Goal: Task Accomplishment & Management: Manage account settings

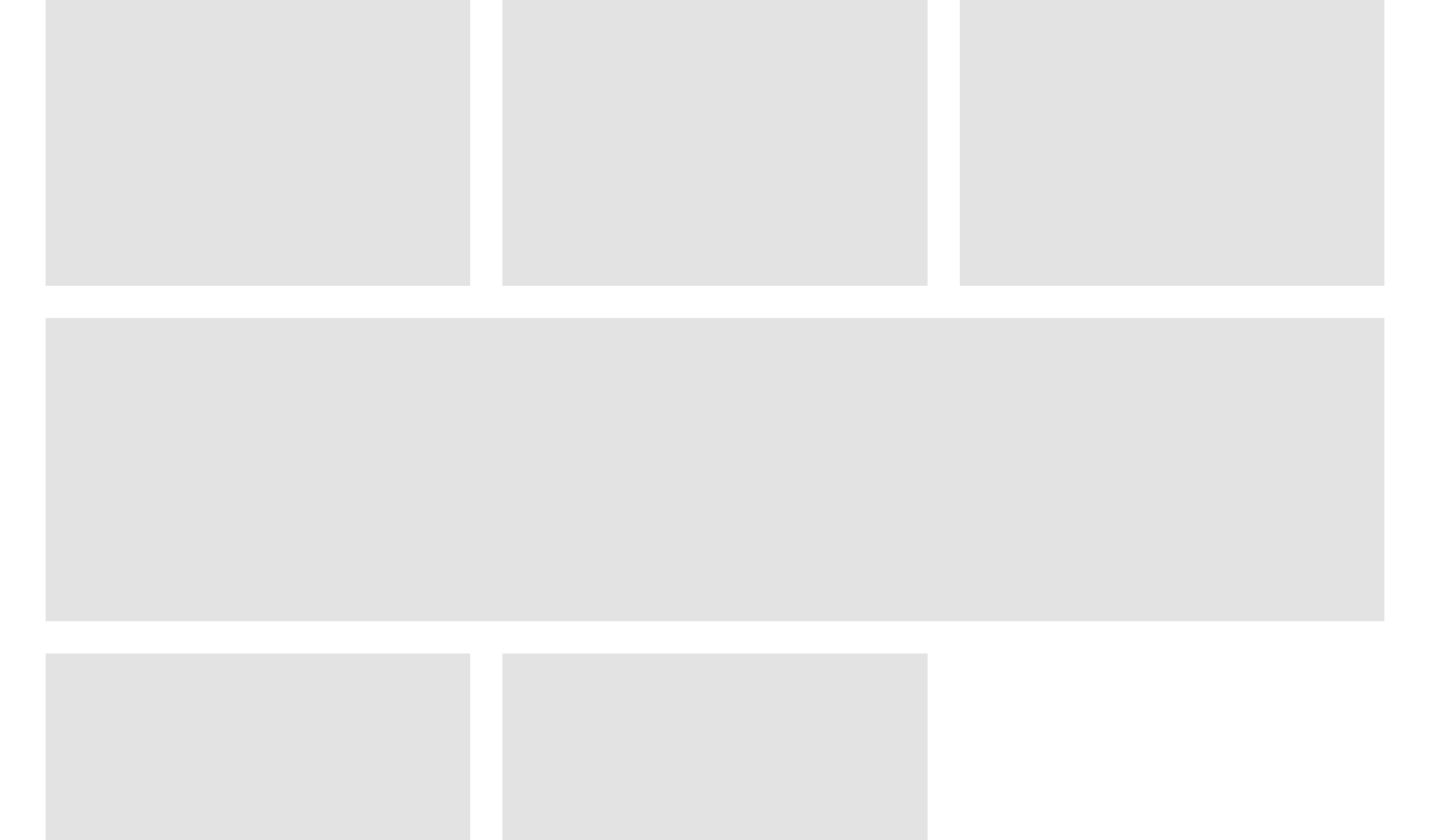
scroll to position [810, 0]
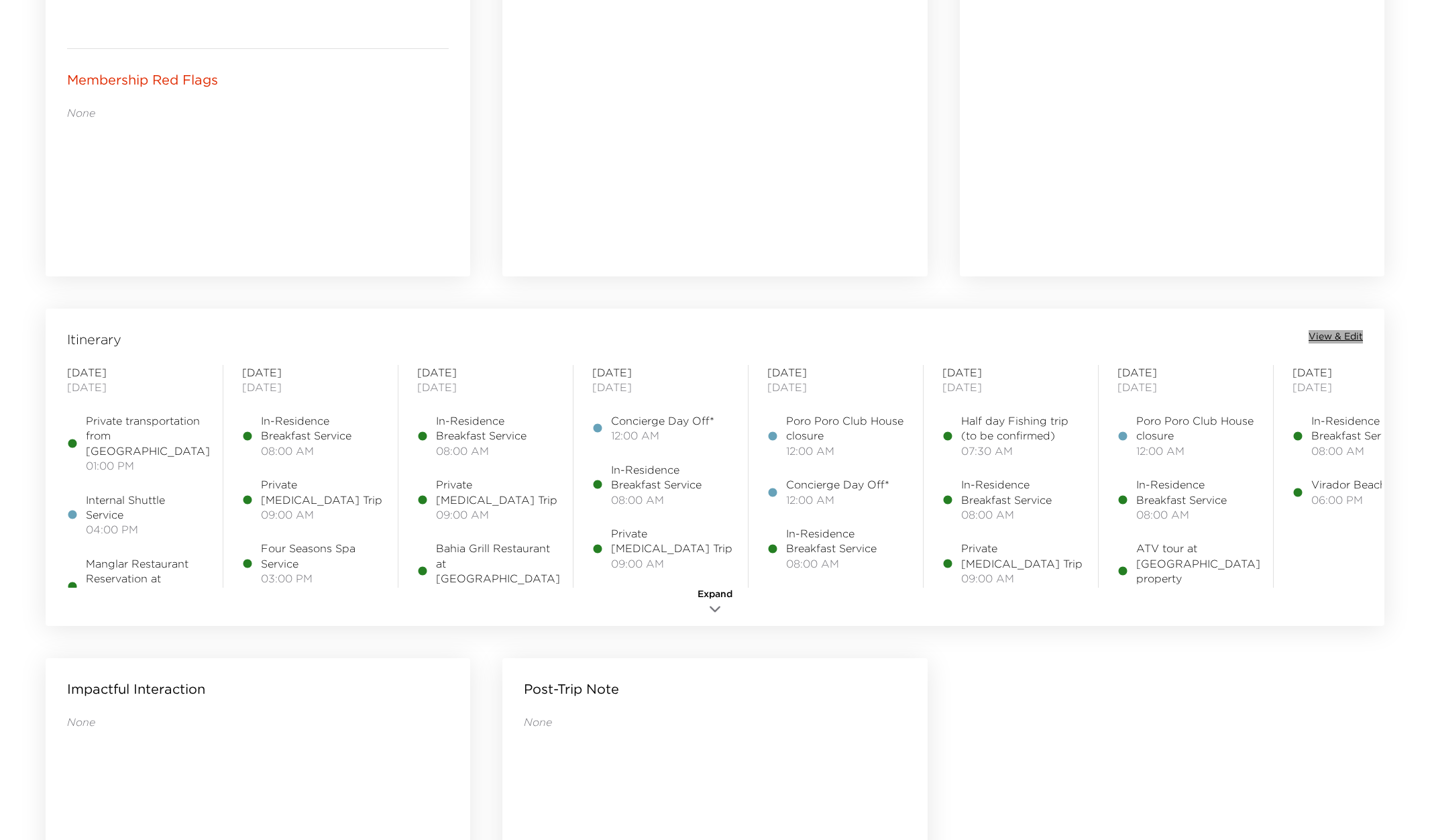
click at [1332, 334] on span "View & Edit" at bounding box center [1335, 337] width 54 height 14
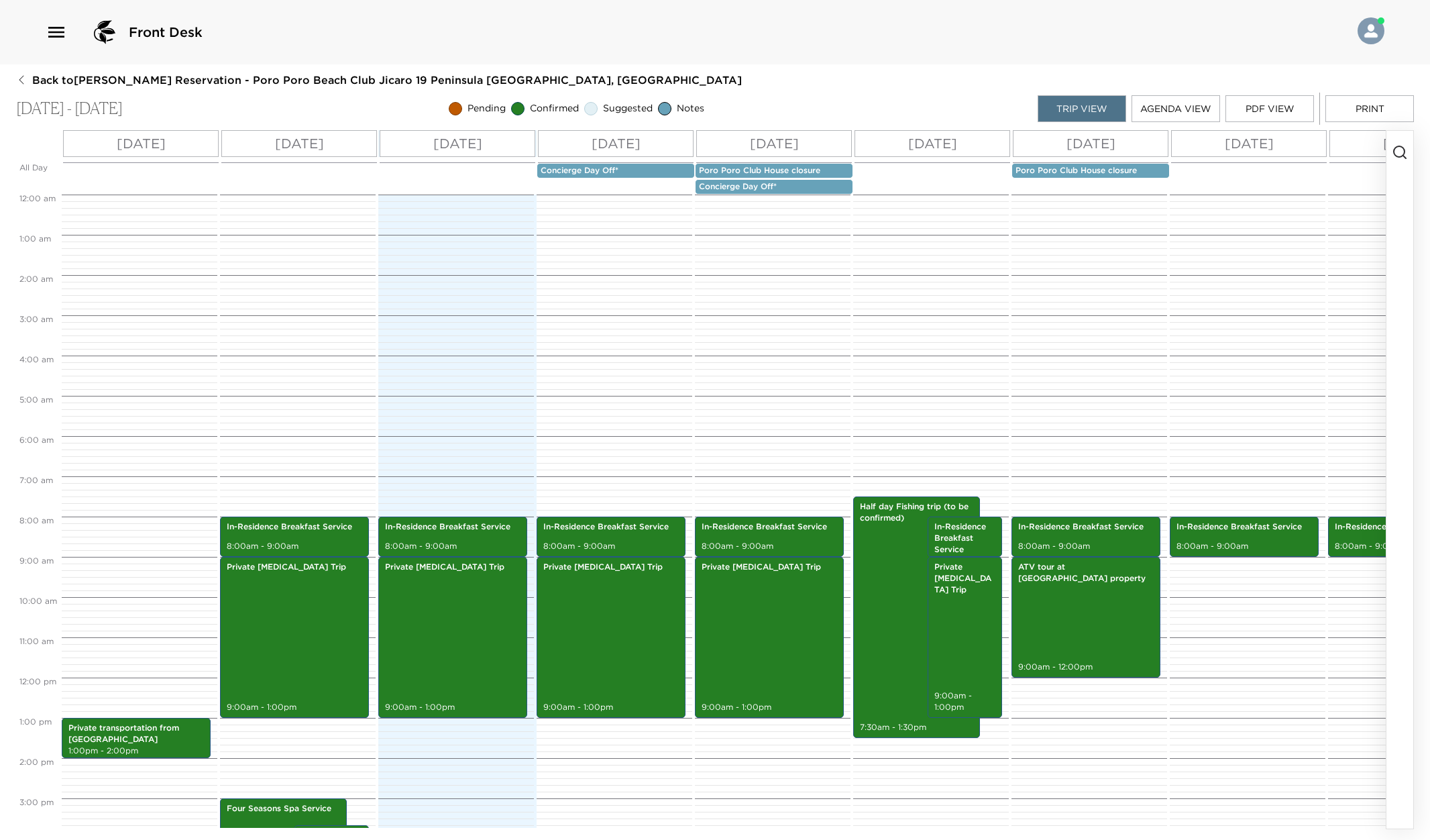
scroll to position [301, 0]
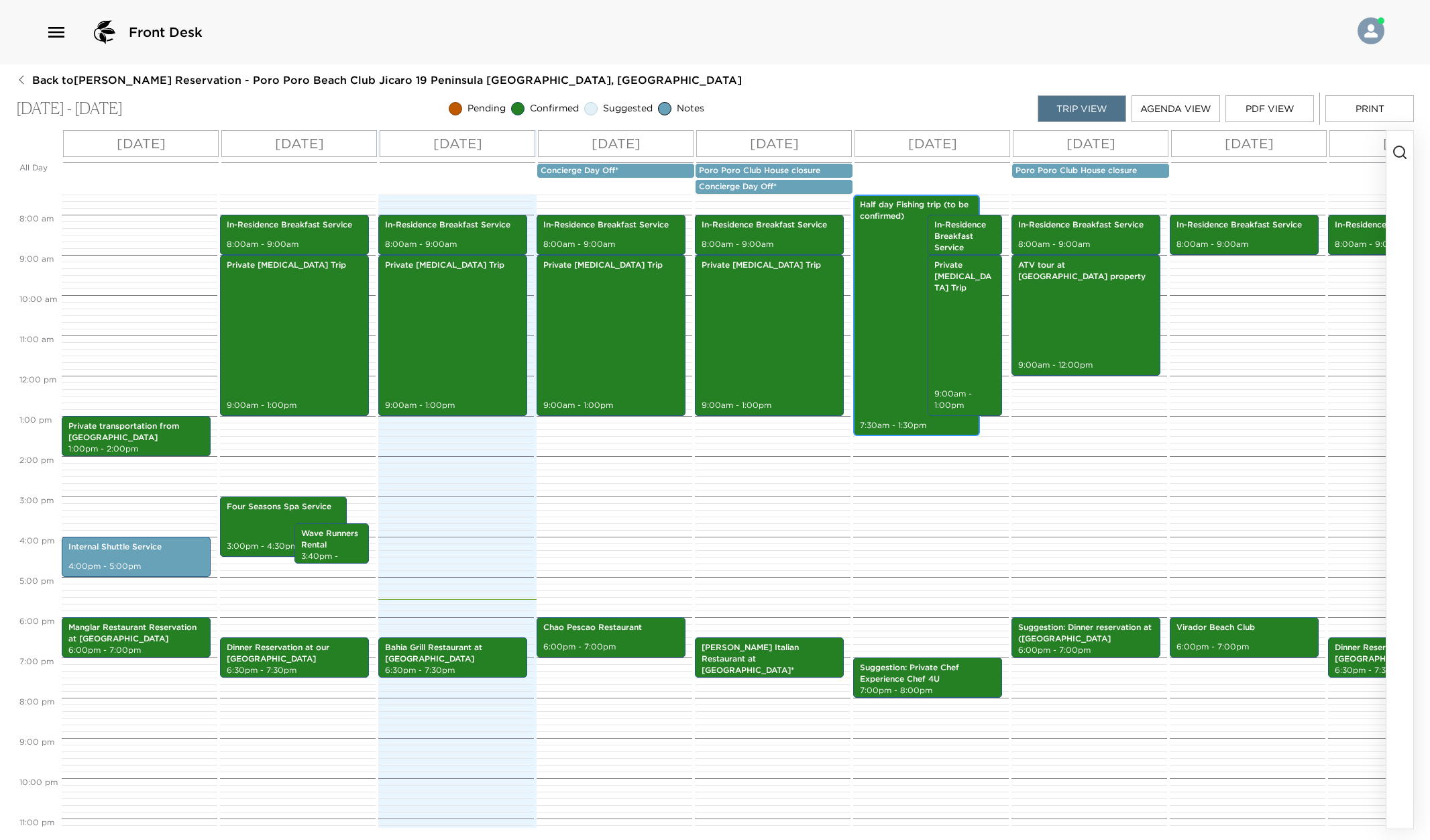
click at [888, 307] on div "Half day Fishing trip (to be confirmed) 7:30am - 1:30pm" at bounding box center [917, 315] width 119 height 237
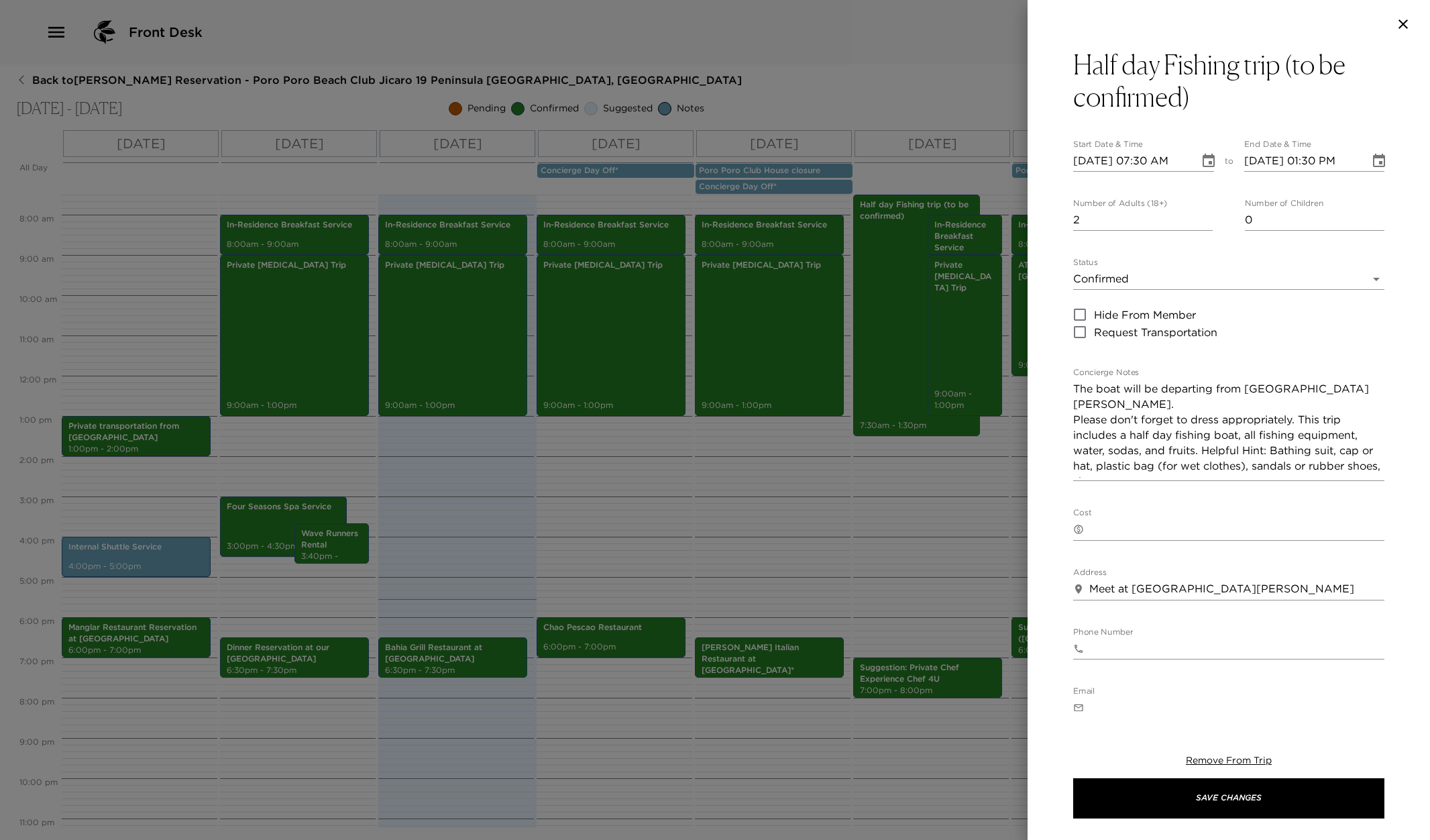
scroll to position [0, 0]
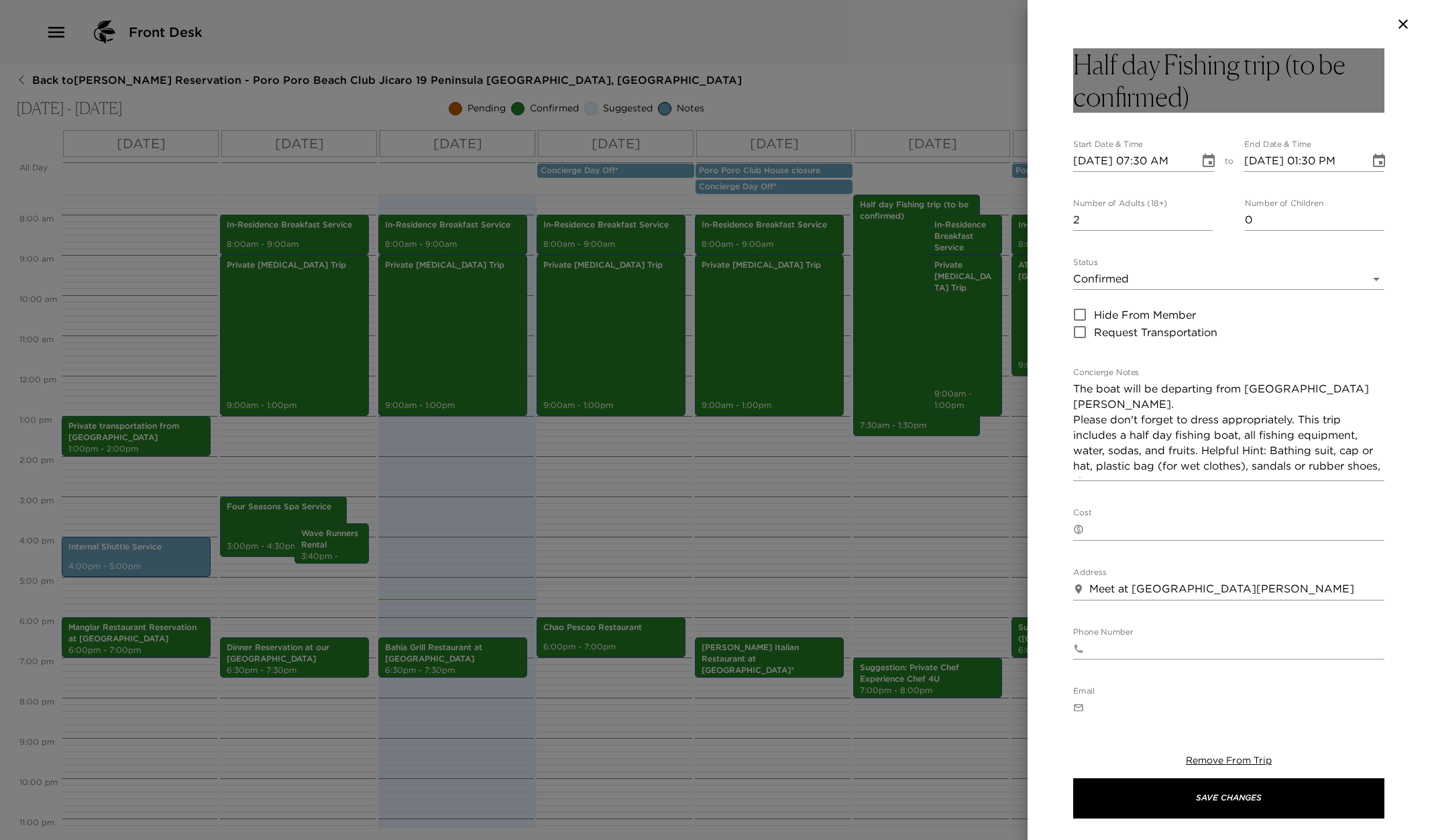
click at [1286, 59] on h3 "Half day Fishing trip (to be confirmed)" at bounding box center [1228, 80] width 311 height 64
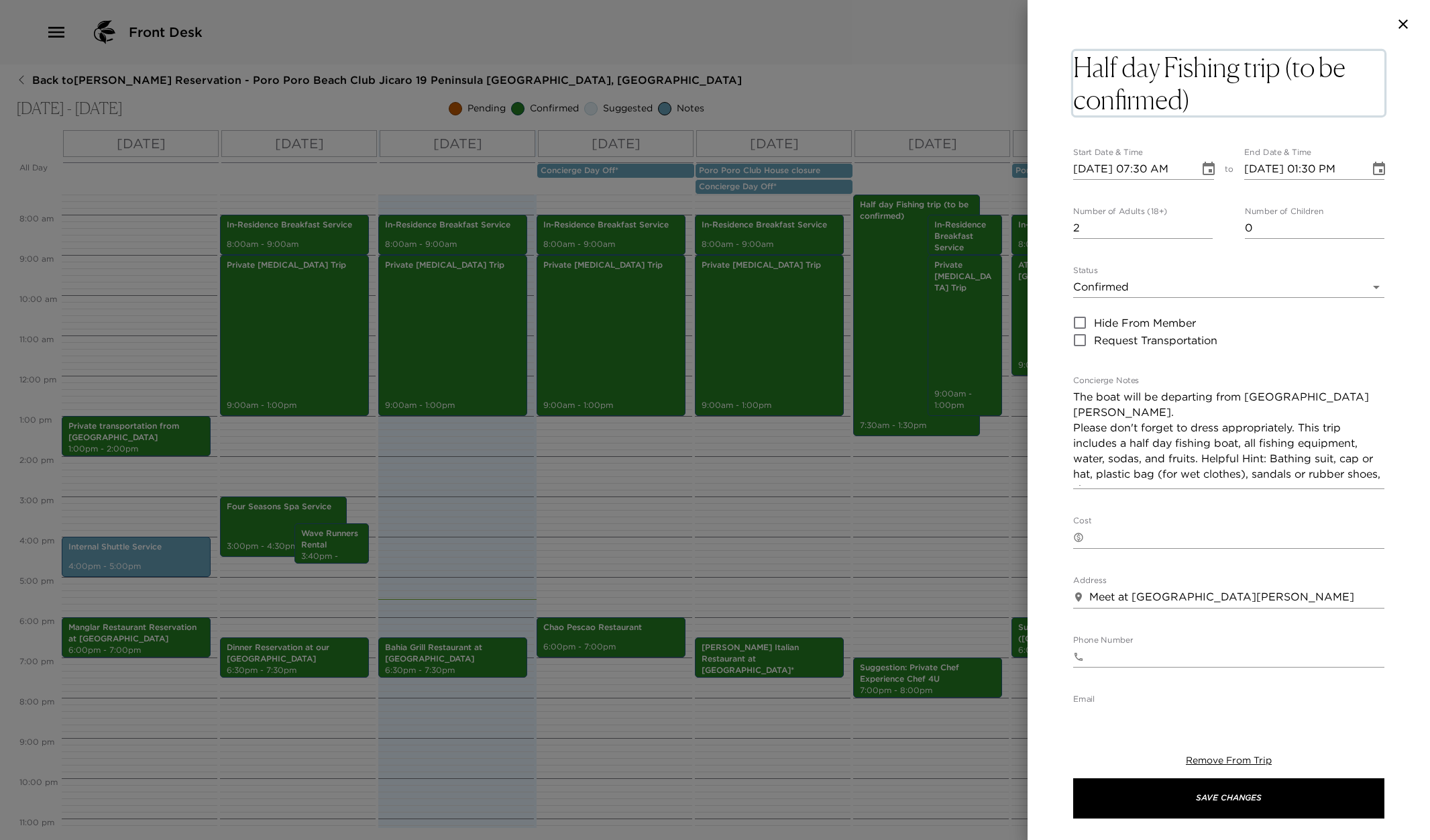
drag, startPoint x: 1284, startPoint y: 63, endPoint x: 1323, endPoint y: 89, distance: 46.9
click at [1323, 89] on textarea "Half day Fishing trip (to be confirmed)" at bounding box center [1228, 83] width 311 height 64
type textarea "Half day Fishing trip on the Game on 32 ft"
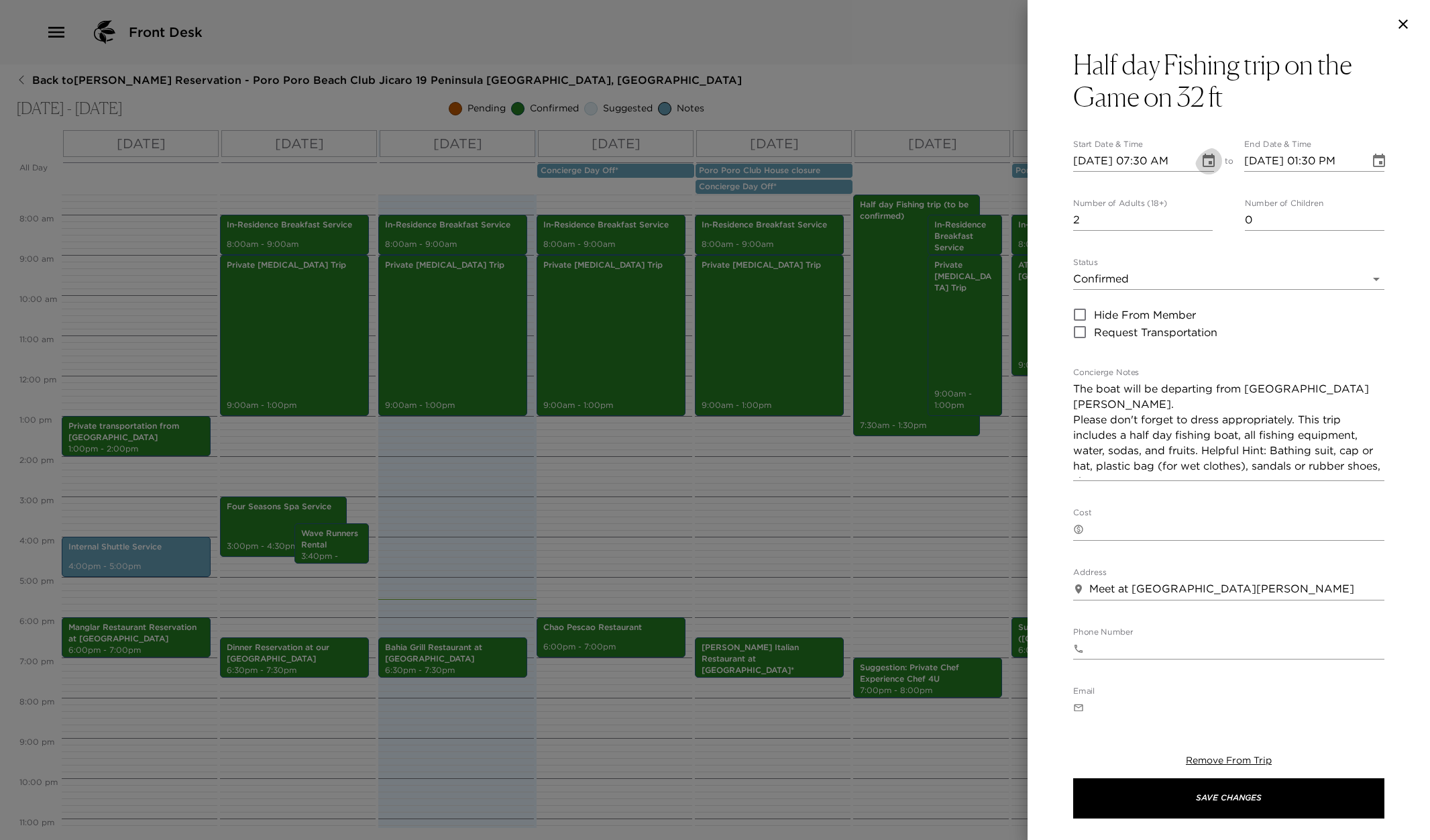
click at [1201, 165] on icon "Choose date, selected date is Sep 3, 2025" at bounding box center [1209, 161] width 16 height 16
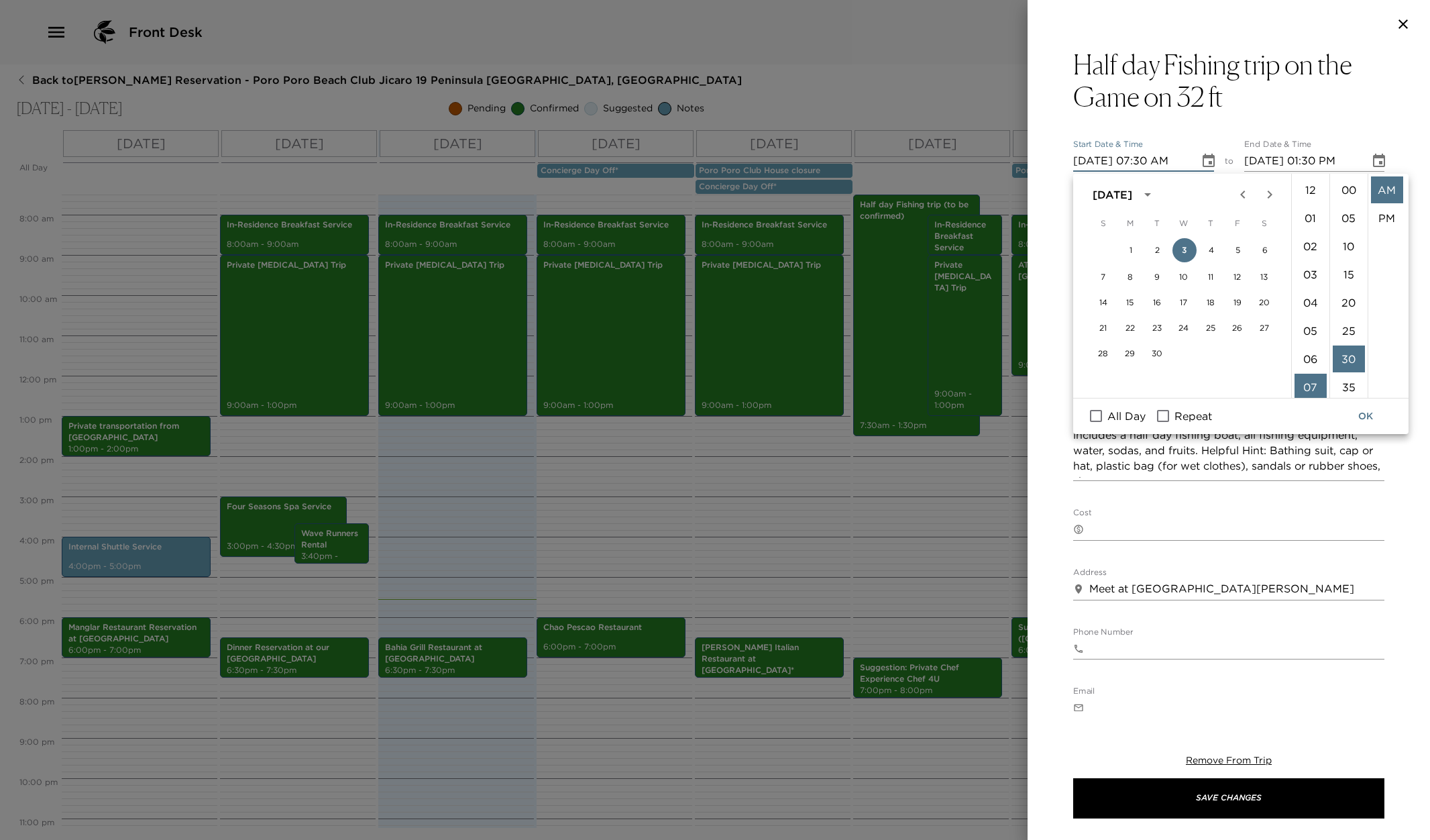
scroll to position [177, 0]
click at [1298, 538] on textarea "Cost" at bounding box center [1236, 529] width 295 height 16
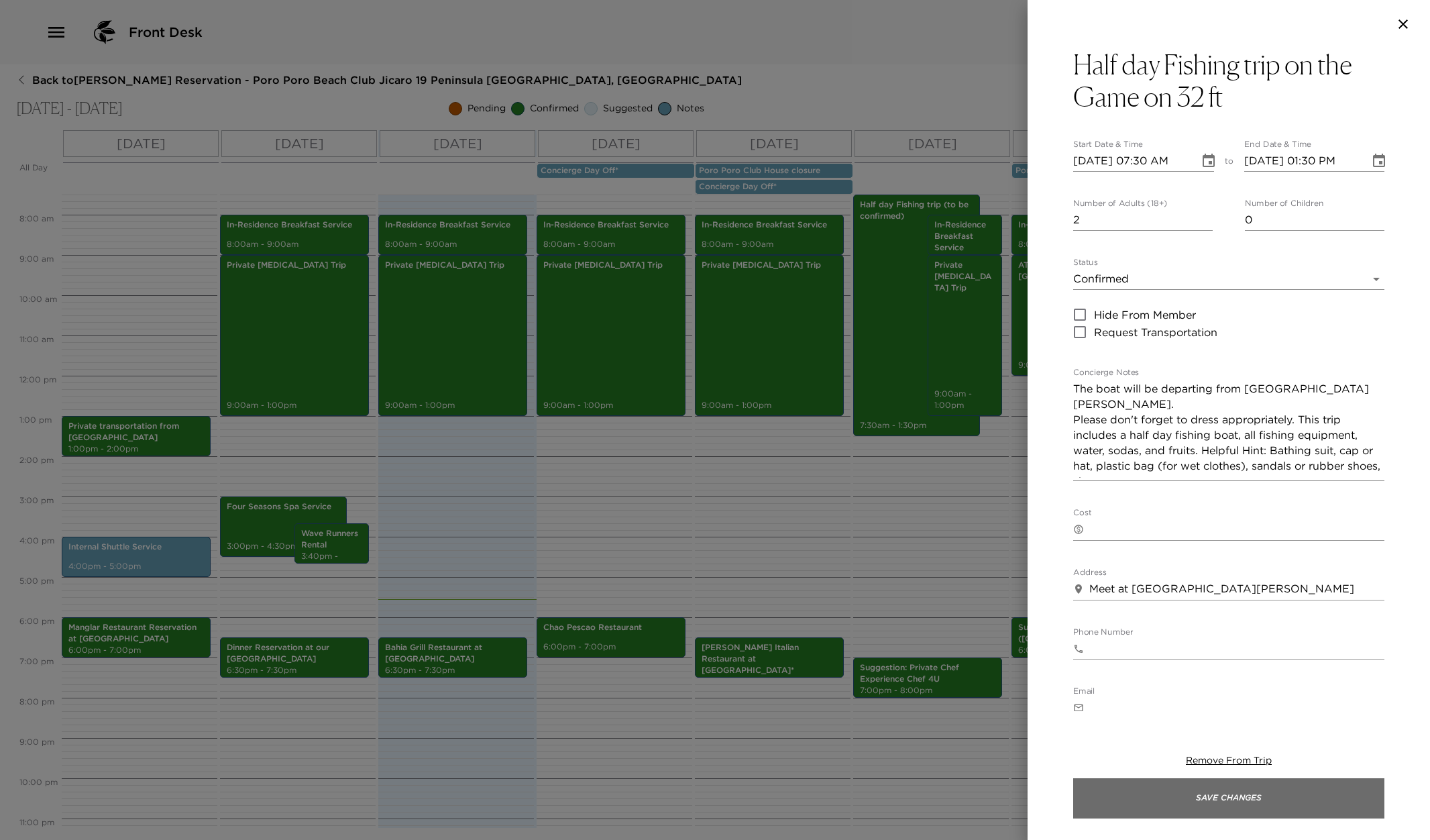
click at [1229, 803] on button "Save Changes" at bounding box center [1228, 798] width 311 height 41
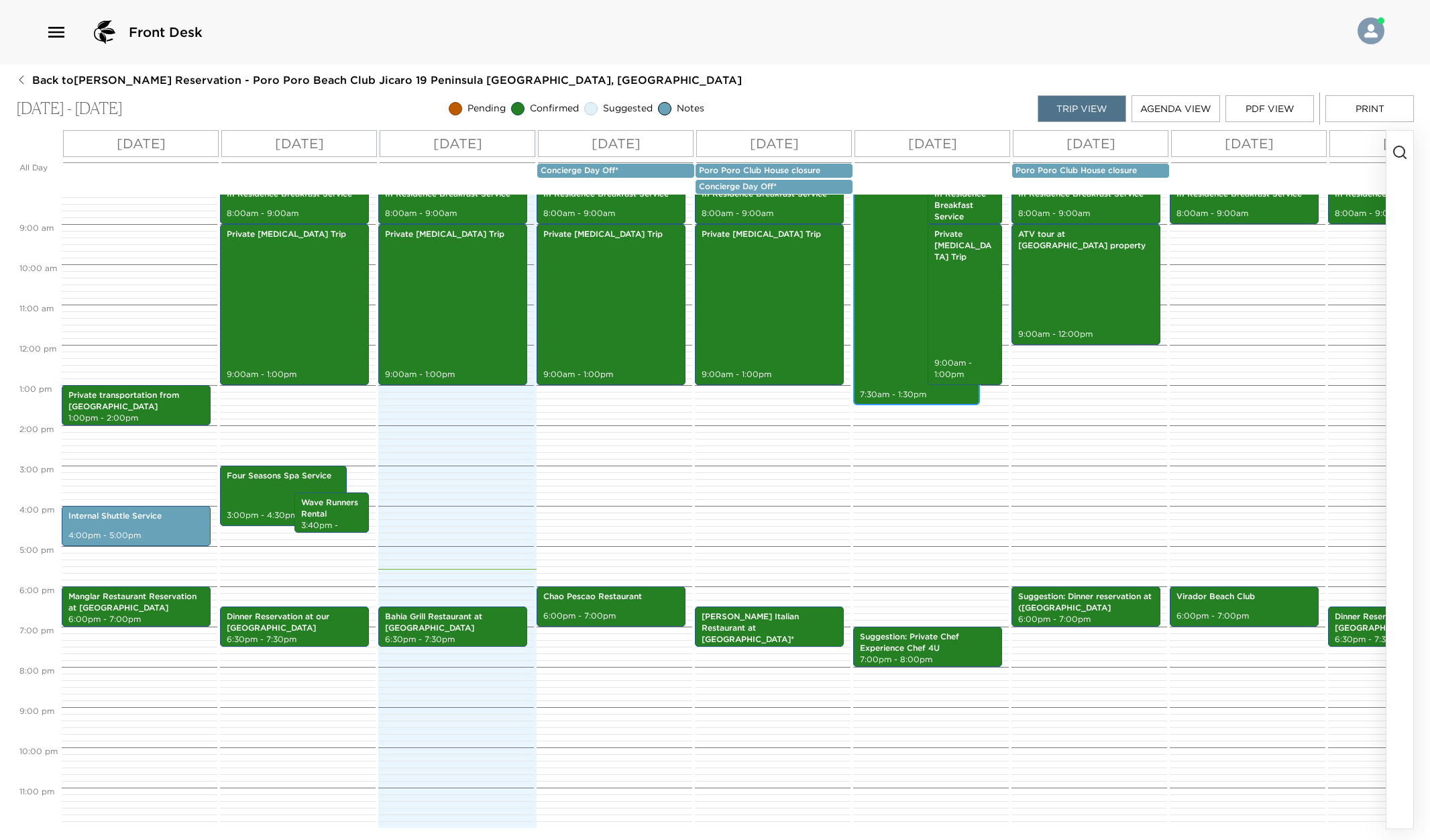
scroll to position [361, 0]
click at [1087, 611] on p "Suggestion: Dinner reservation at ([GEOGRAPHIC_DATA]" at bounding box center [1085, 602] width 135 height 23
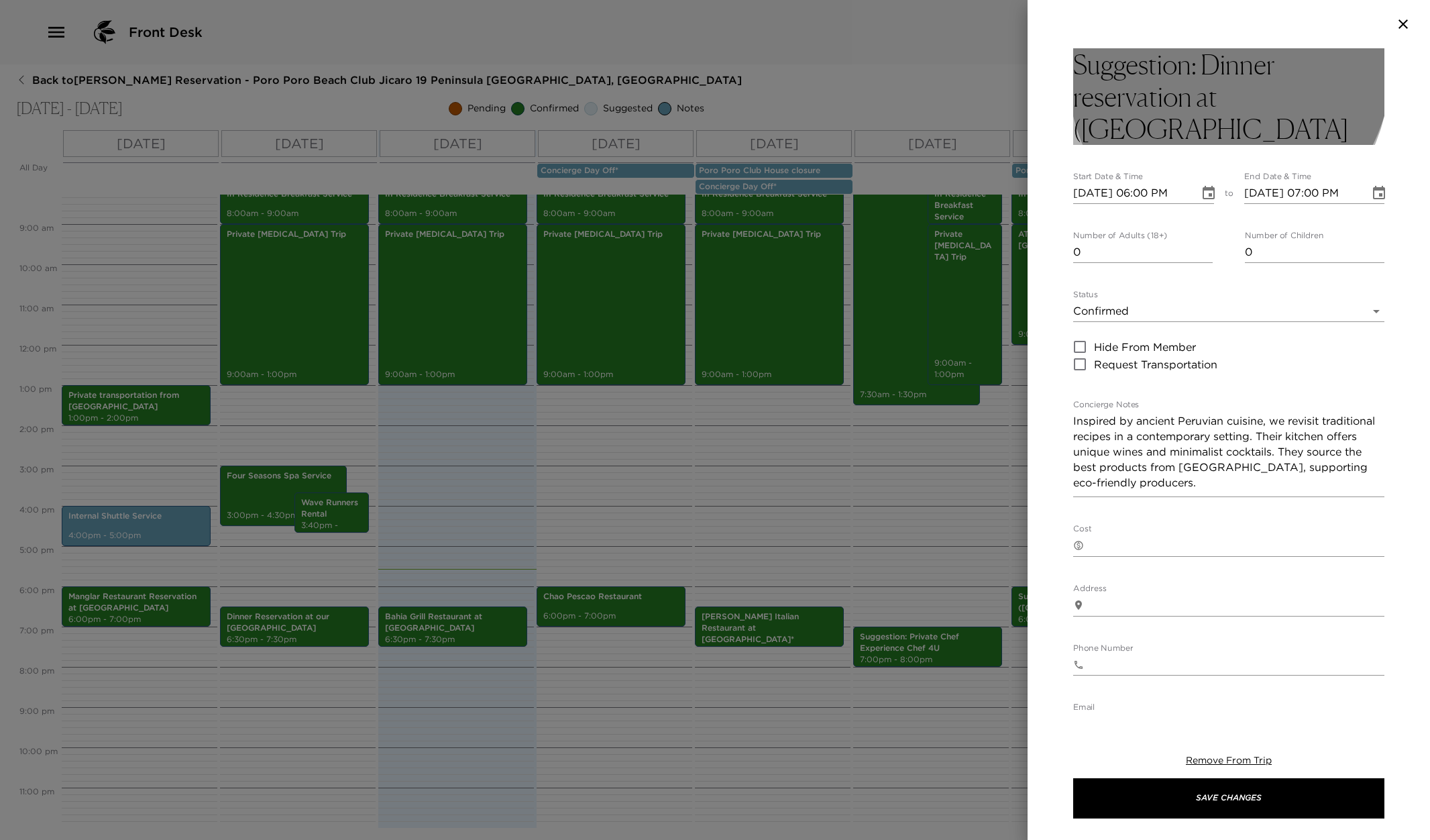
click at [1185, 53] on h3 "Suggestion: Dinner reservation at ([GEOGRAPHIC_DATA]" at bounding box center [1228, 97] width 311 height 97
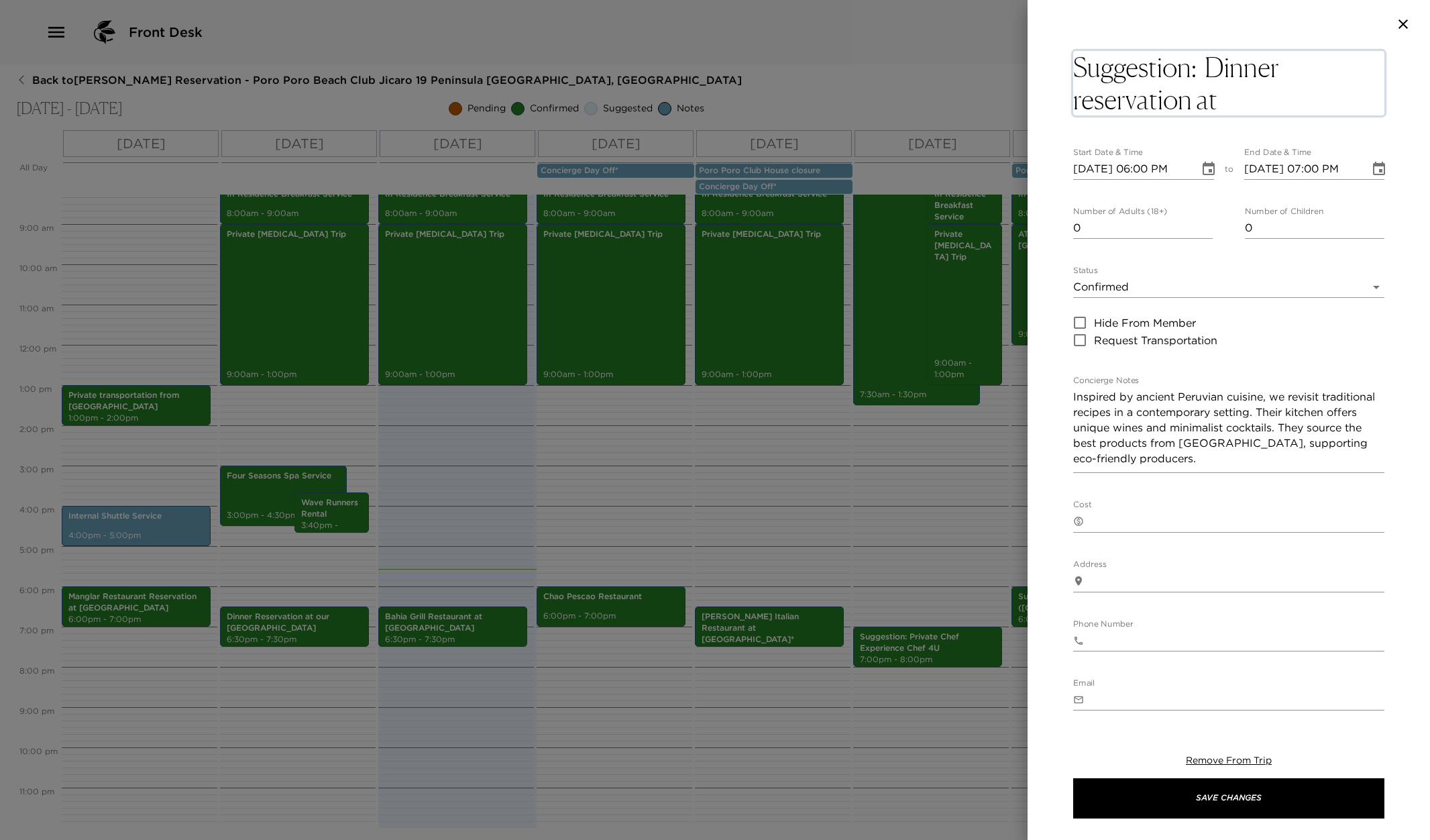
click at [1185, 53] on textarea "Suggestion: Dinner reservation at ([GEOGRAPHIC_DATA]" at bounding box center [1228, 83] width 311 height 64
drag, startPoint x: 1201, startPoint y: 64, endPoint x: 1031, endPoint y: 87, distance: 171.5
click at [1037, 85] on div "Suggestion: Dinner reservation at (Ritz Carlton x Start Date & Time [DATE] 06:0…" at bounding box center [1228, 379] width 402 height 663
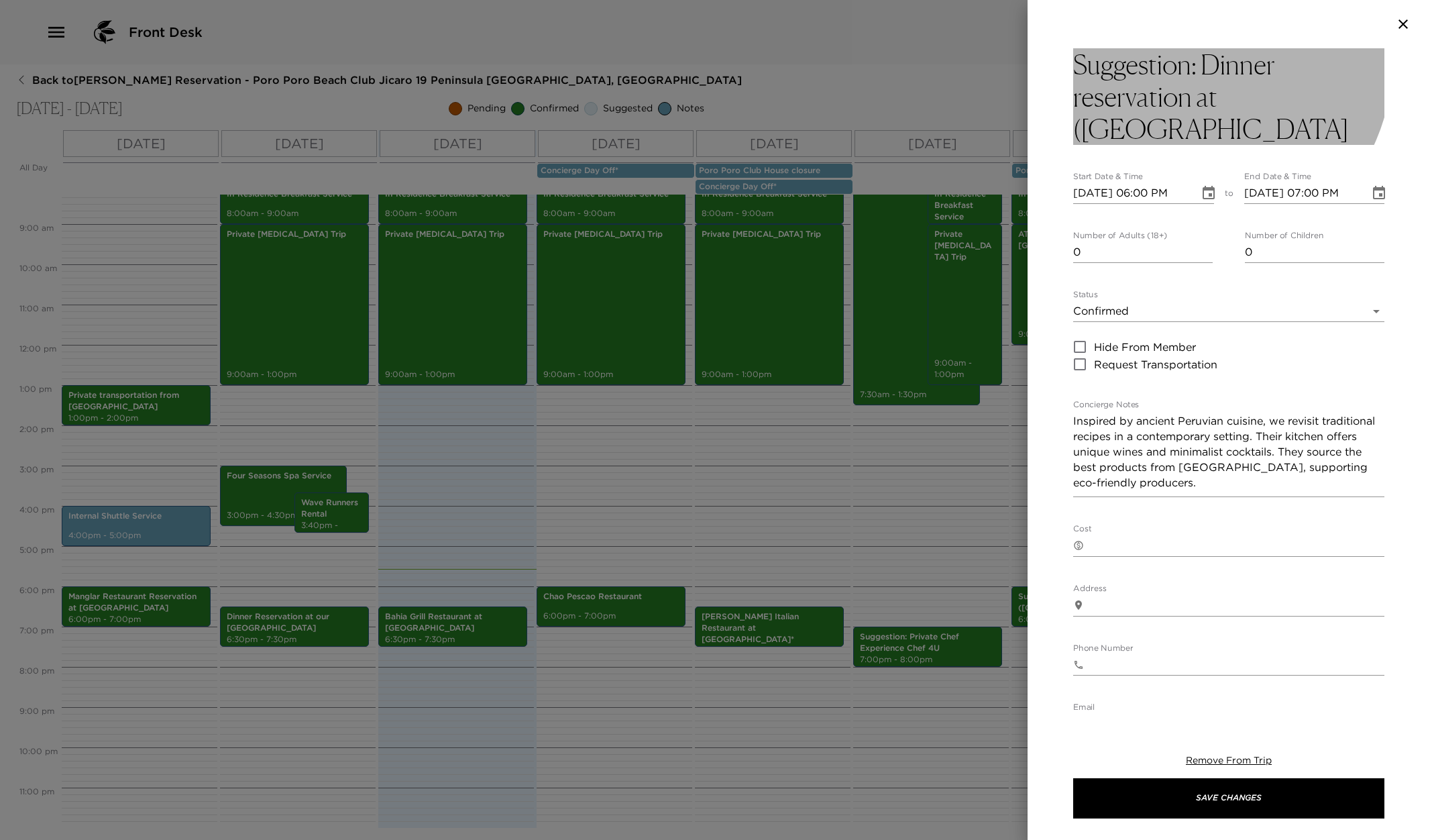
click at [1190, 60] on h3 "Suggestion: Dinner reservation at ([GEOGRAPHIC_DATA]" at bounding box center [1228, 97] width 311 height 97
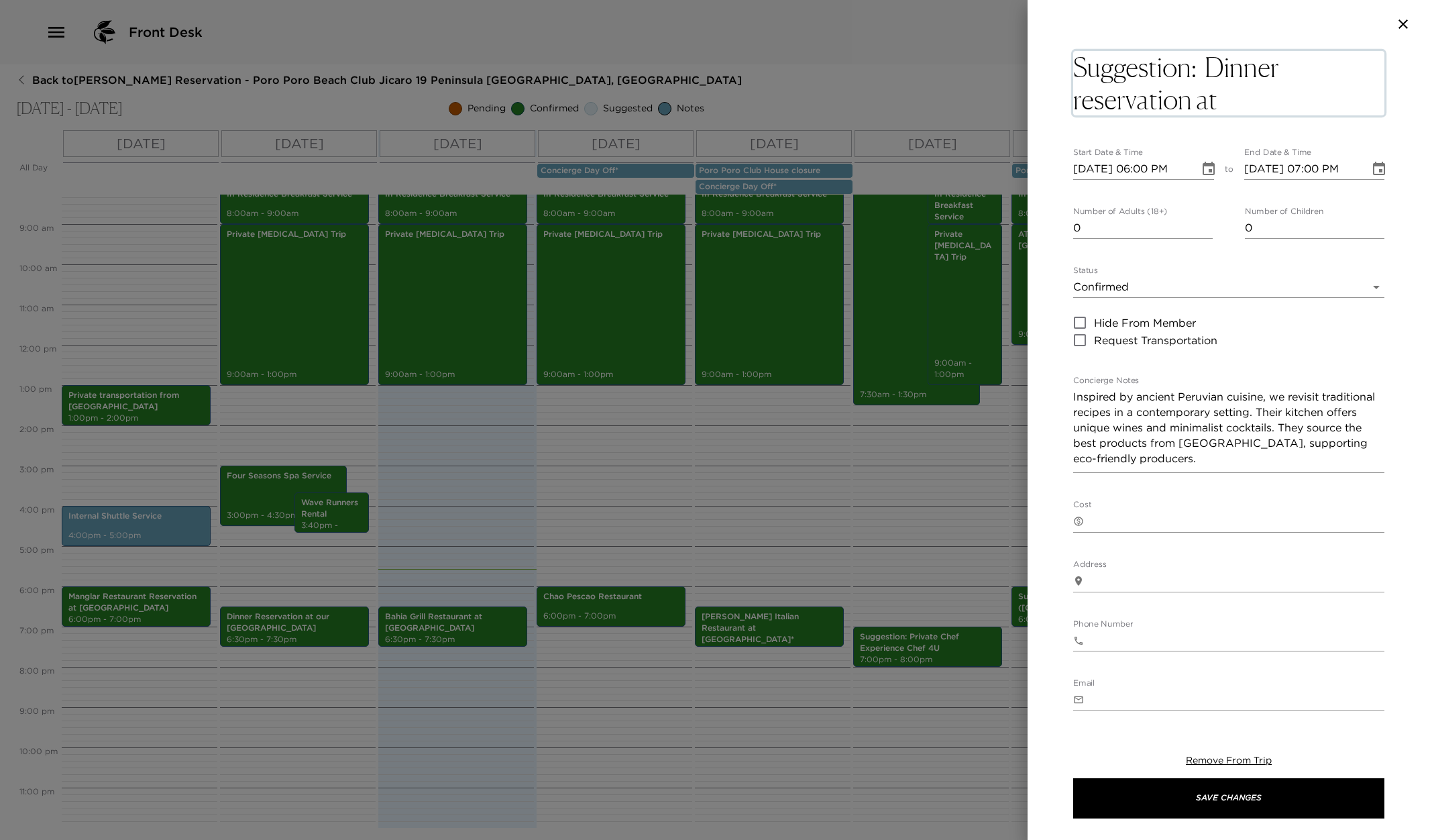
drag, startPoint x: 1201, startPoint y: 61, endPoint x: 1079, endPoint y: 64, distance: 122.0
click at [1079, 64] on textarea "Suggestion: Dinner reservation at ([GEOGRAPHIC_DATA]" at bounding box center [1228, 83] width 311 height 64
click at [1167, 99] on textarea "Dinner reservation at ([GEOGRAPHIC_DATA]" at bounding box center [1228, 83] width 311 height 64
type textarea "Dinner reservation at (Ritz CarltonNiri."
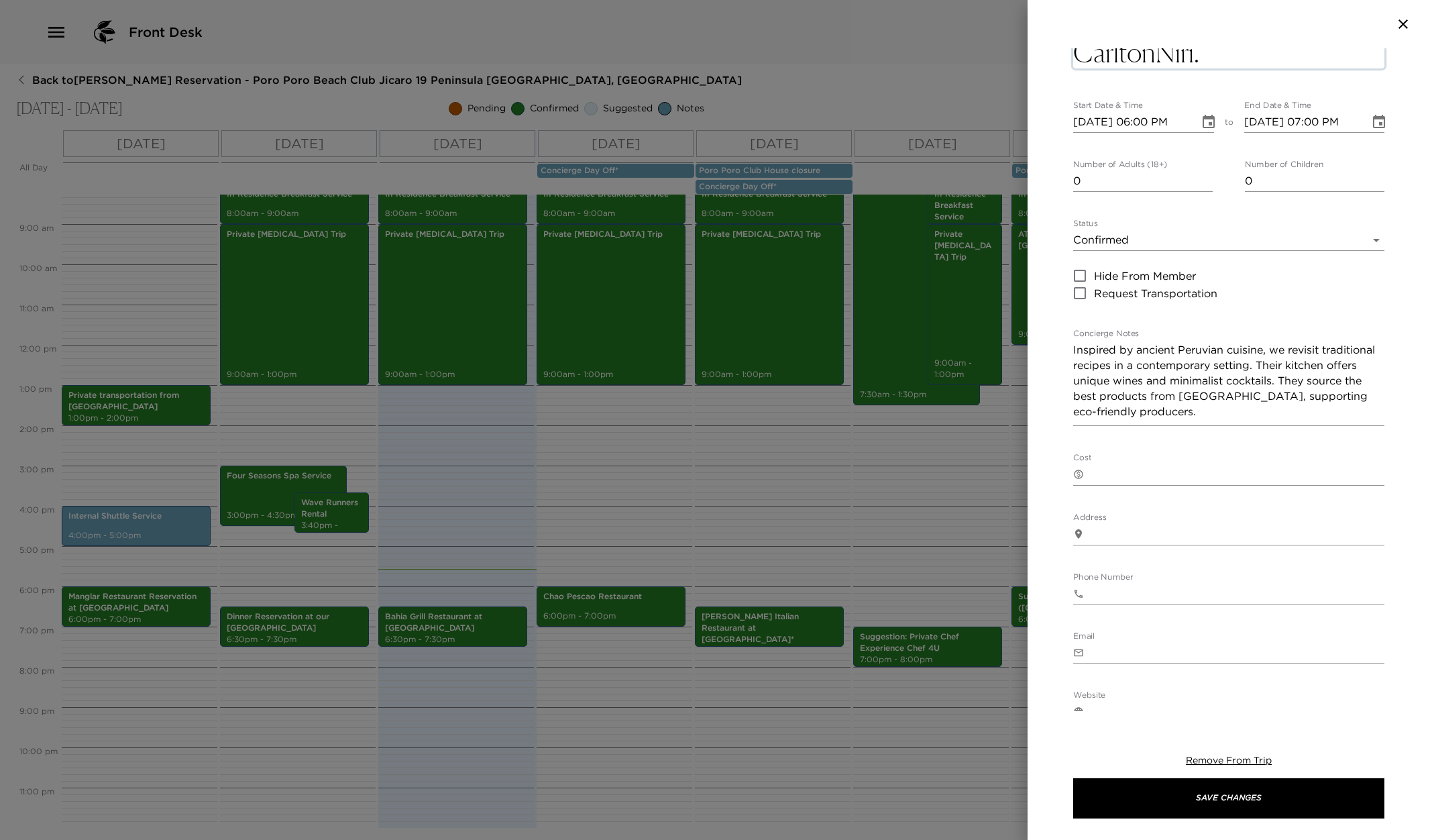
scroll to position [42, 0]
drag, startPoint x: 1073, startPoint y: 393, endPoint x: 1409, endPoint y: 443, distance: 339.7
click at [1418, 447] on div "Dinner reservation at (Ritz CarltonNiri. Start Date & Time [DATE] 06:00 PM to E…" at bounding box center [1228, 379] width 402 height 663
drag, startPoint x: 1388, startPoint y: 379, endPoint x: 1068, endPoint y: 387, distance: 320.1
click at [1068, 387] on div "Dinner reservation at (Ritz CarltonNiri. Start Date & Time [DATE] 06:00 PM to E…" at bounding box center [1228, 379] width 402 height 663
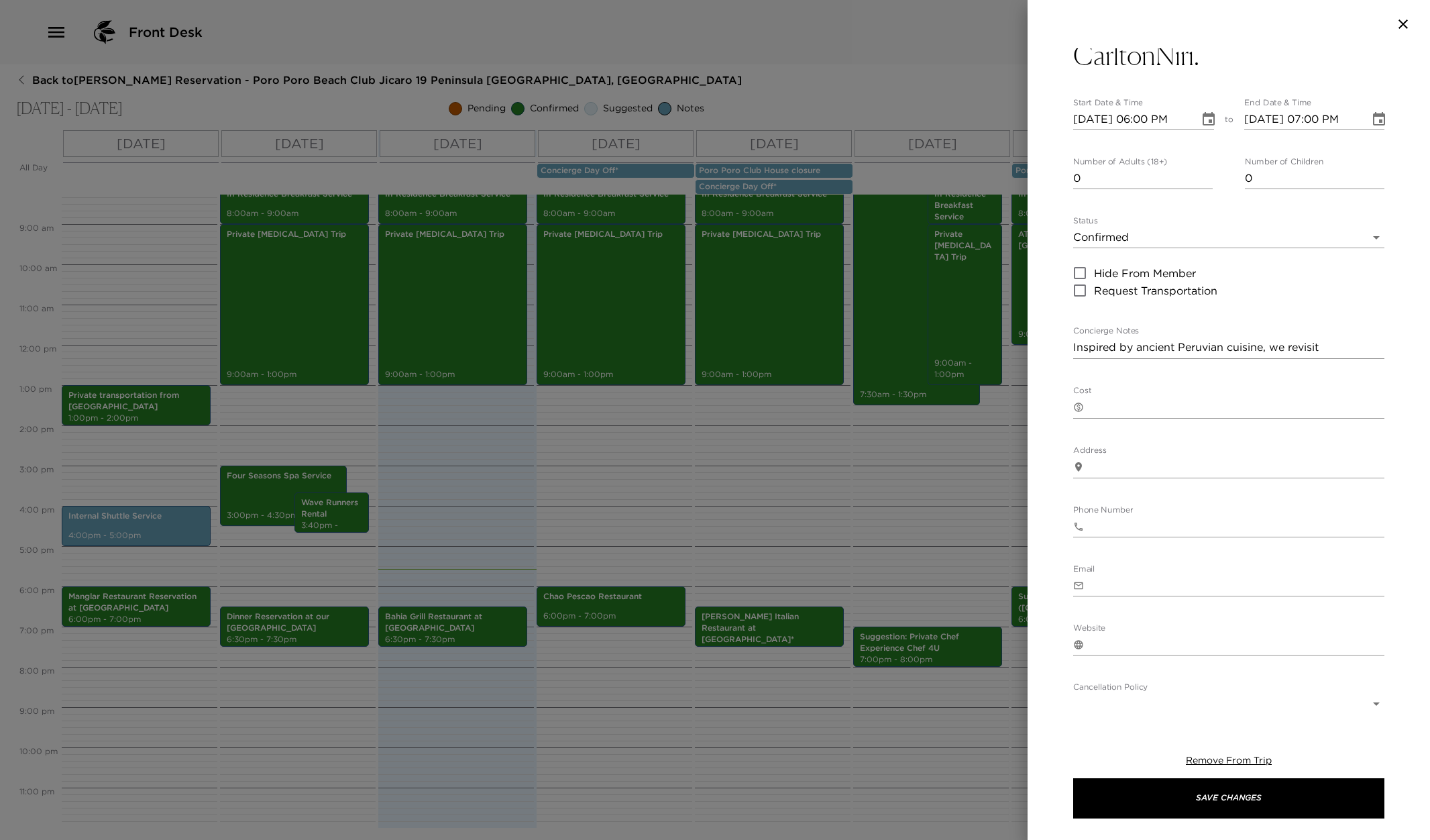
drag, startPoint x: 1069, startPoint y: 389, endPoint x: 1392, endPoint y: 360, distance: 324.3
click at [1392, 361] on div "Dinner reservation at (Ritz CarltonNiri. Start Date & Time [DATE] 06:00 PM to E…" at bounding box center [1228, 379] width 402 height 663
click at [1328, 356] on textarea "Inspired by ancient Peruvian cuisine, we revisit" at bounding box center [1228, 347] width 311 height 16
drag, startPoint x: 1358, startPoint y: 390, endPoint x: 1080, endPoint y: 385, distance: 278.0
click at [1080, 356] on textarea "Inspired by ancient Peruvian cuisine, we revisit" at bounding box center [1228, 347] width 311 height 16
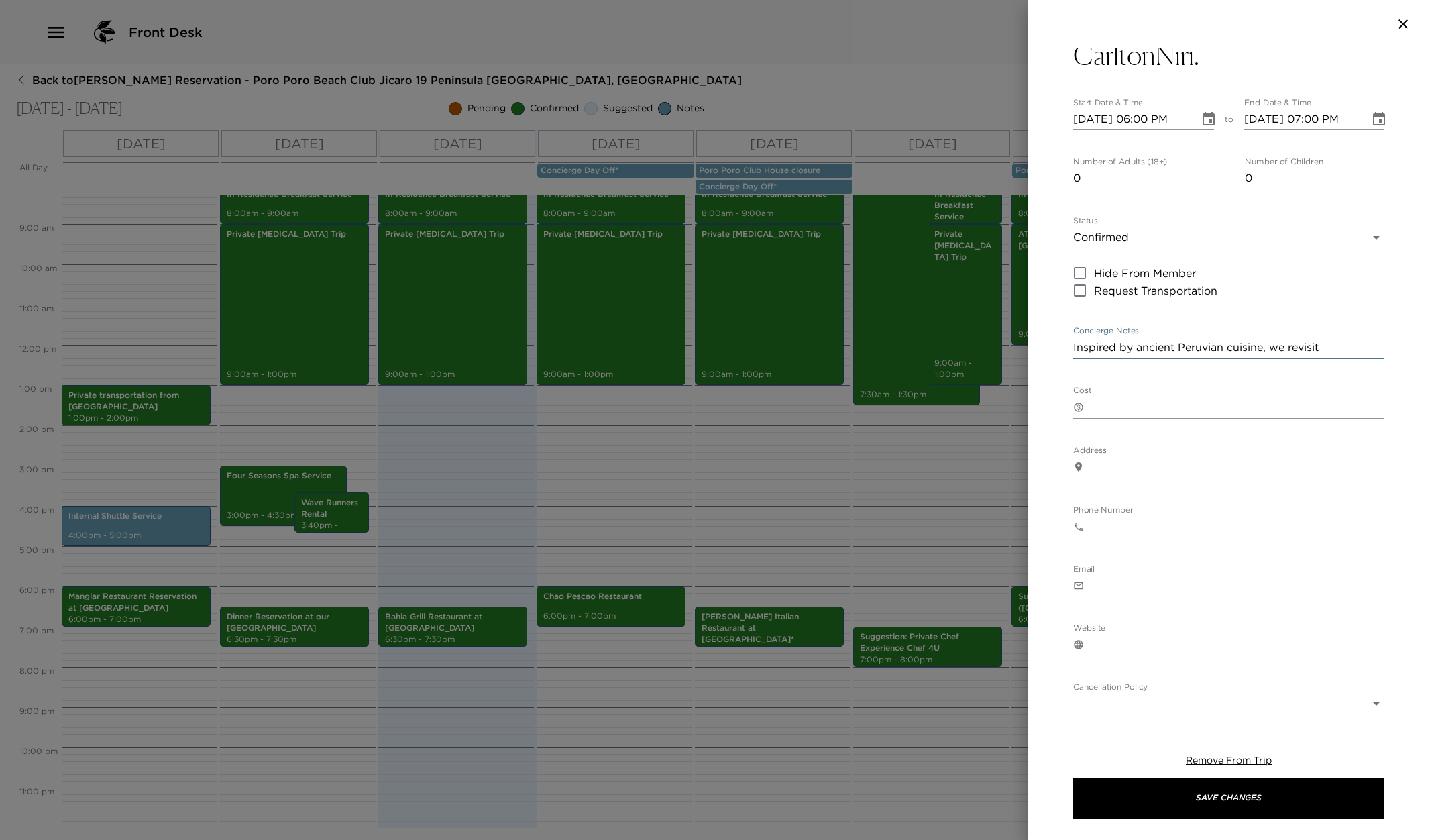
type textarea "I"
click at [1205, 179] on input "1" at bounding box center [1142, 179] width 139 height 22
click at [1207, 176] on input "2" at bounding box center [1142, 179] width 139 height 22
click at [1207, 176] on input "3" at bounding box center [1142, 179] width 139 height 22
click at [1207, 176] on input "4" at bounding box center [1142, 179] width 139 height 22
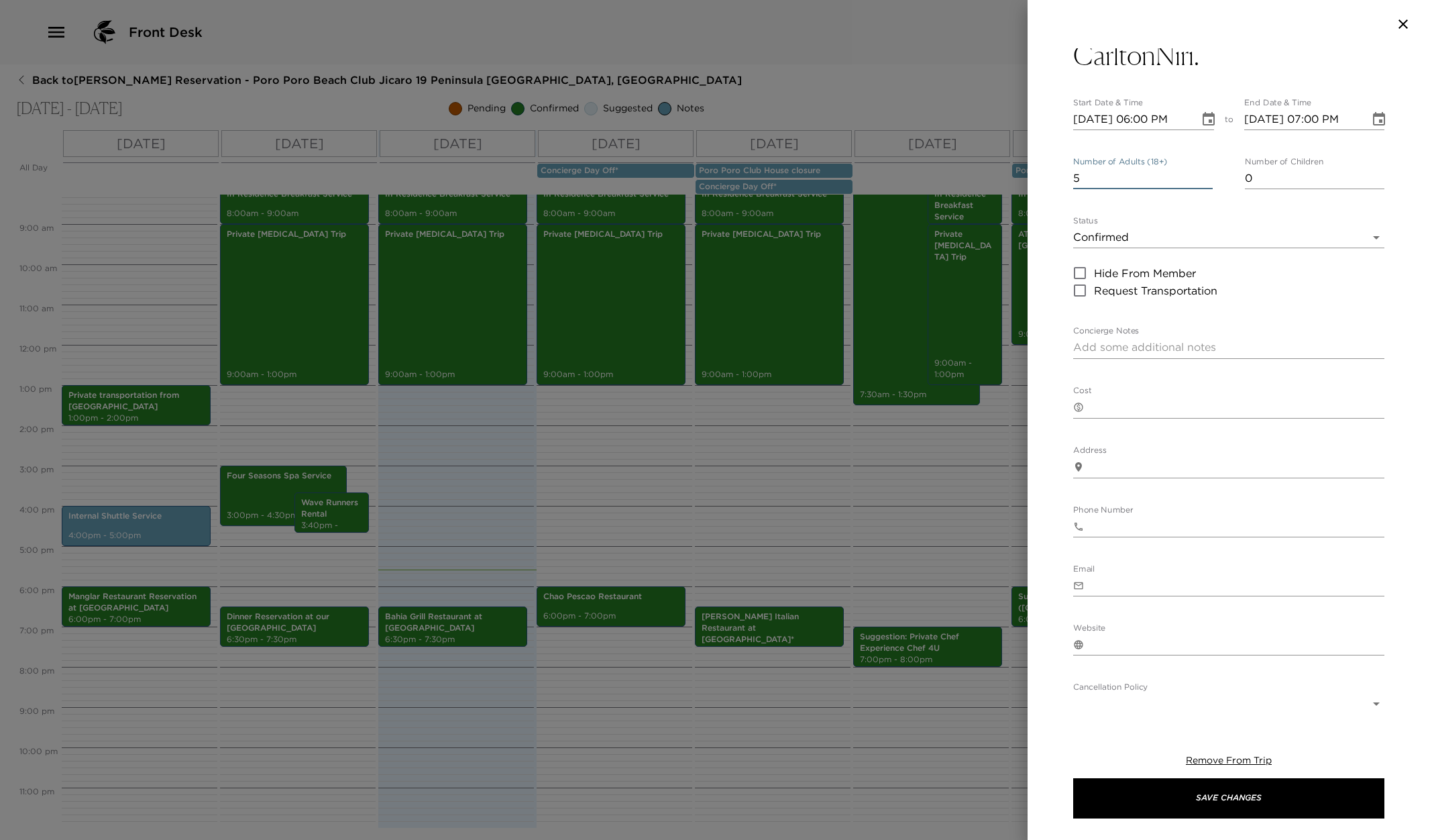
click at [1207, 176] on input "5" at bounding box center [1142, 179] width 139 height 22
click at [1207, 176] on input "6" at bounding box center [1142, 179] width 139 height 22
click at [1207, 176] on input "7" at bounding box center [1142, 179] width 139 height 22
type input "8"
click at [1207, 176] on input "8" at bounding box center [1142, 179] width 139 height 22
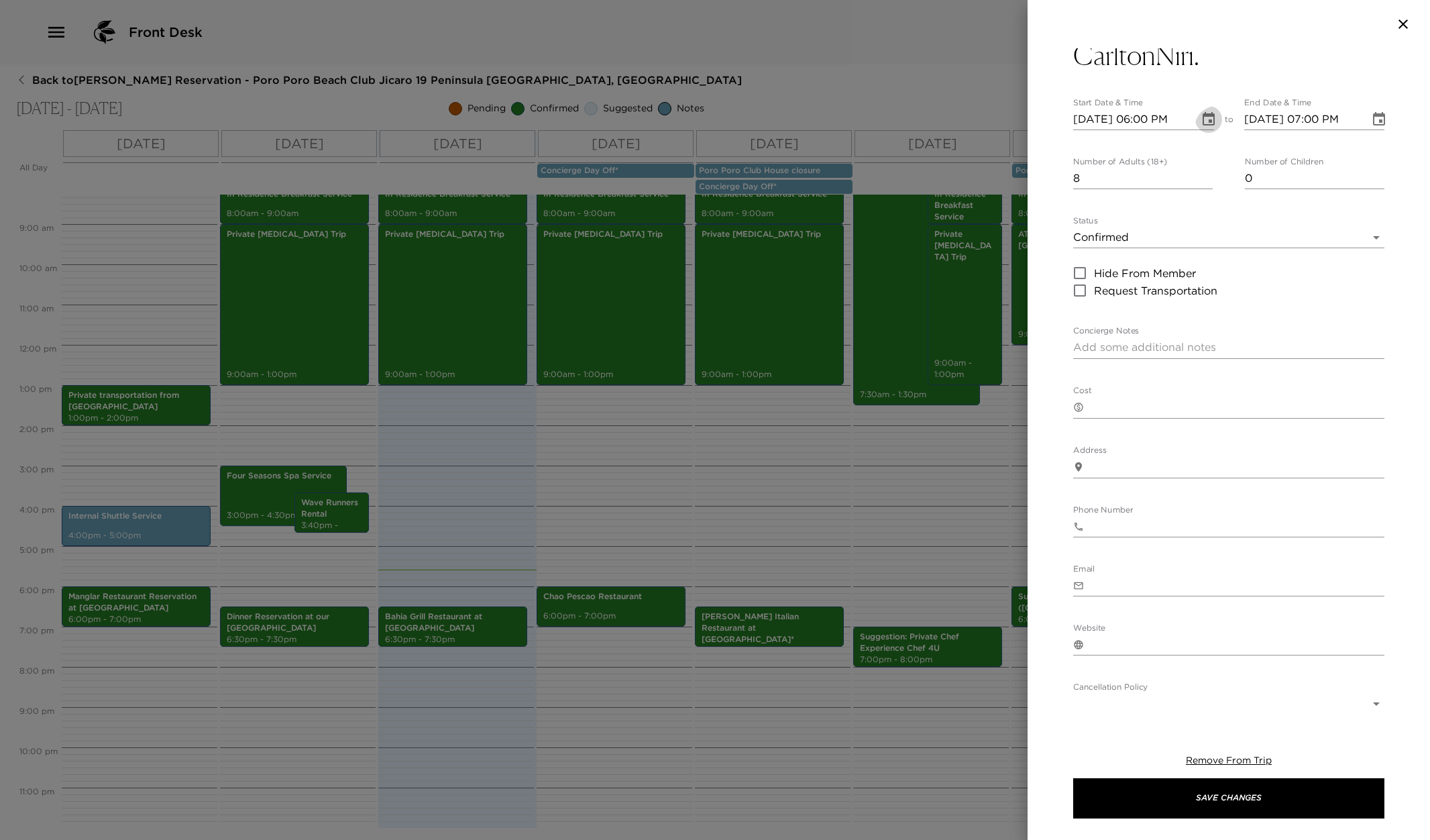
click at [1201, 118] on icon "Choose date, selected date is Sep 4, 2025" at bounding box center [1209, 120] width 16 height 16
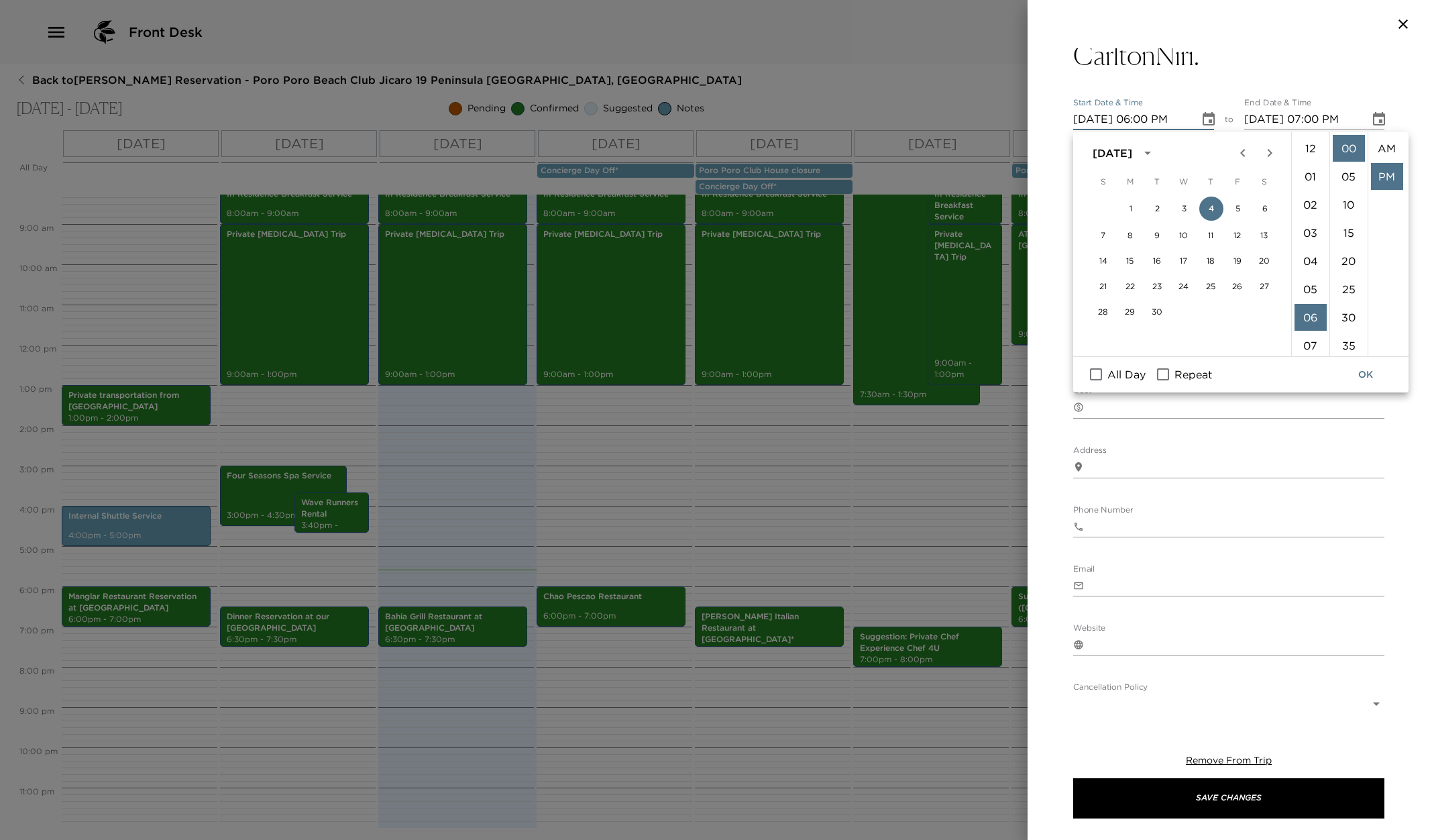
scroll to position [30, 0]
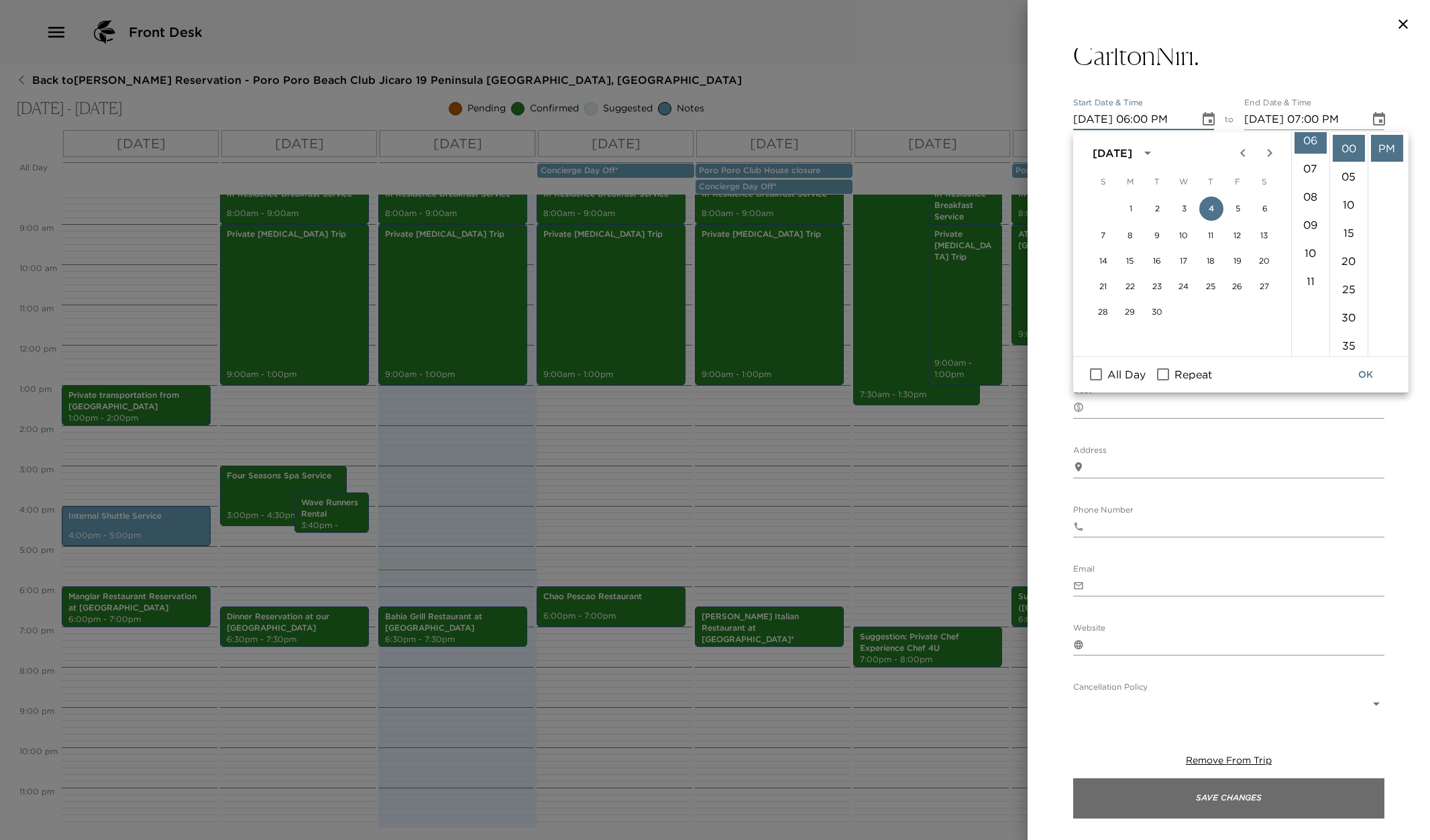
click at [1291, 803] on button "Save Changes" at bounding box center [1228, 798] width 311 height 41
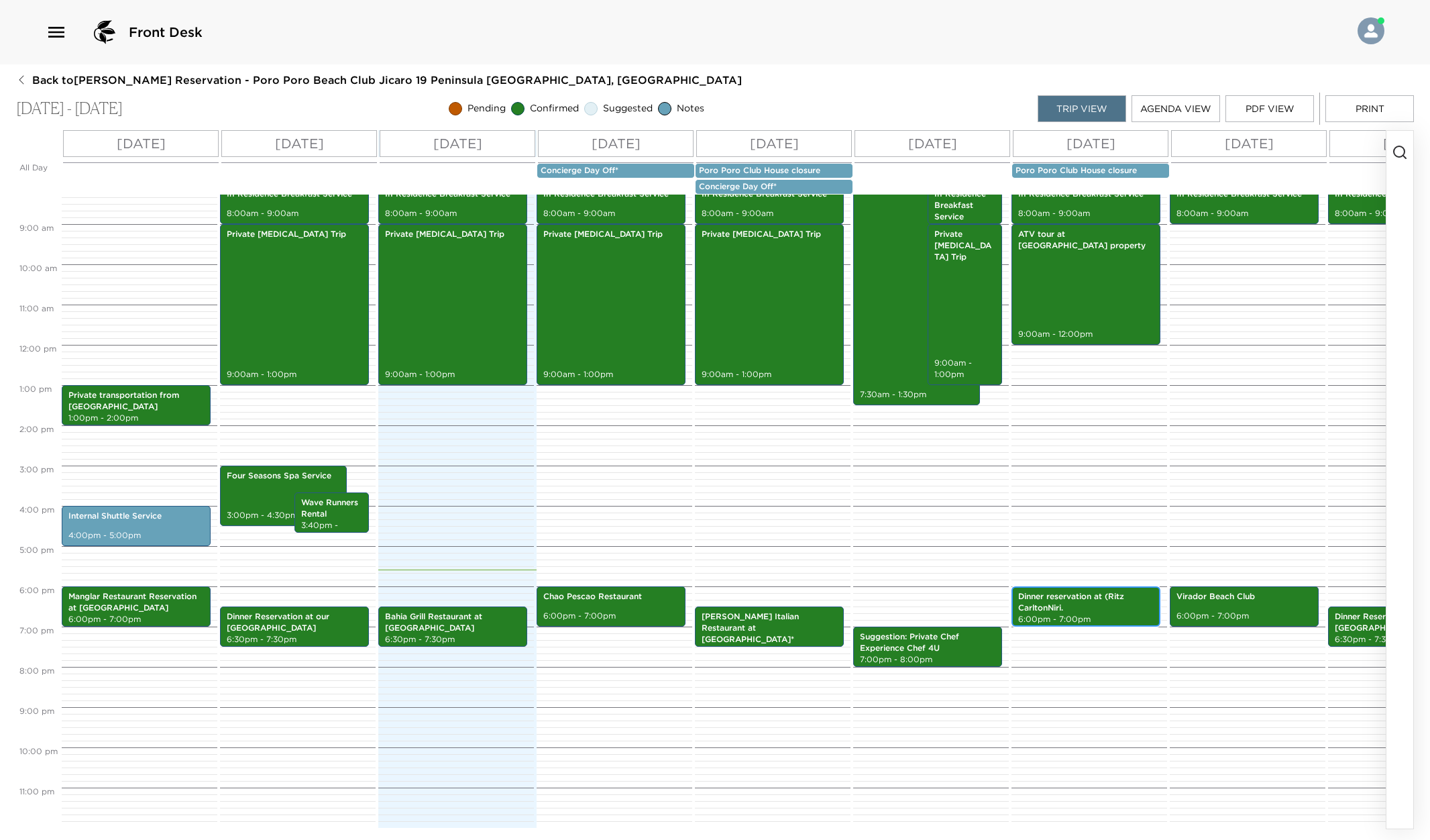
click at [1068, 609] on p "Dinner reservation at (Ritz CarltonNiri." at bounding box center [1085, 602] width 135 height 23
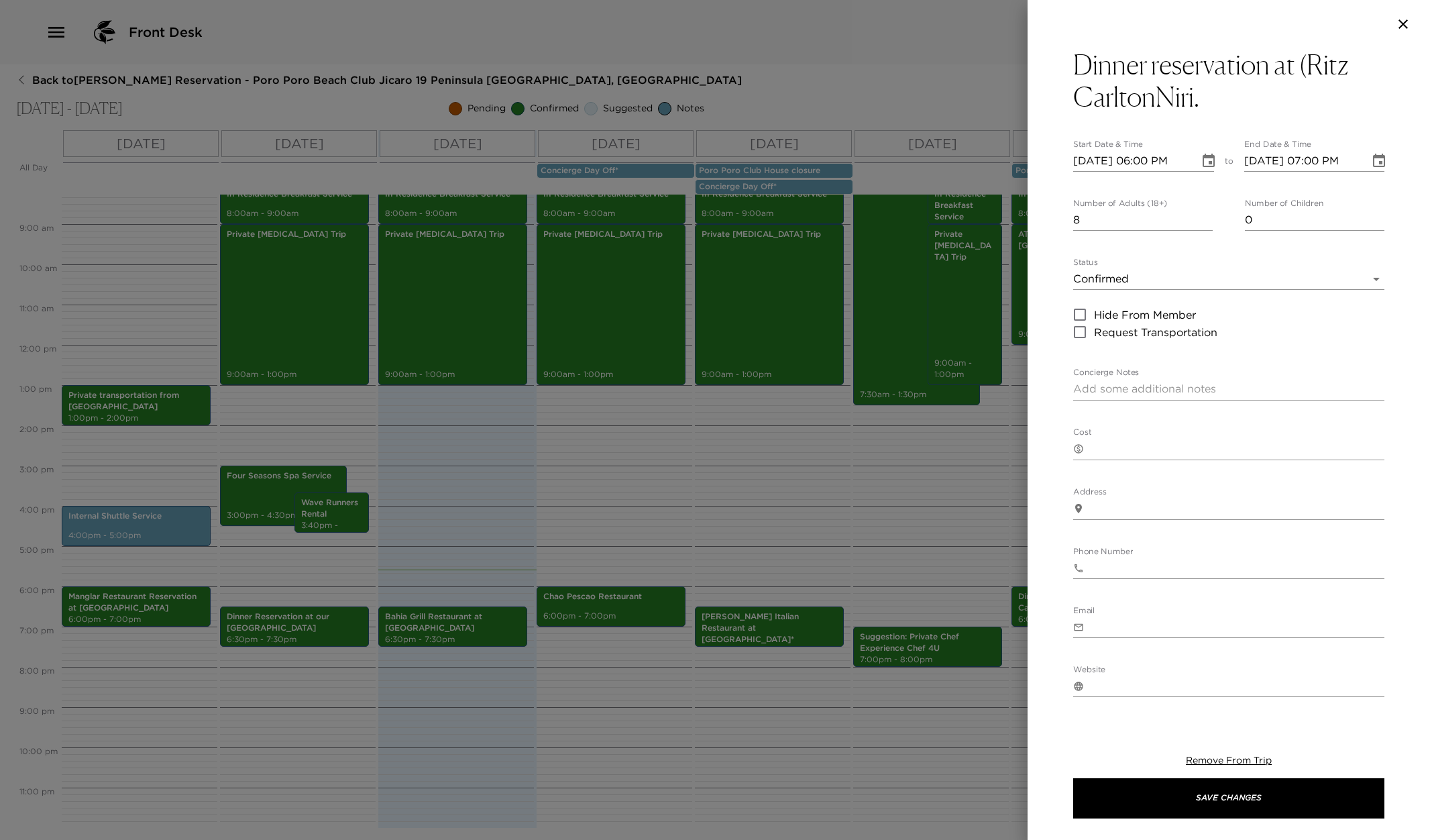
click at [934, 657] on div at bounding box center [715, 420] width 1430 height 840
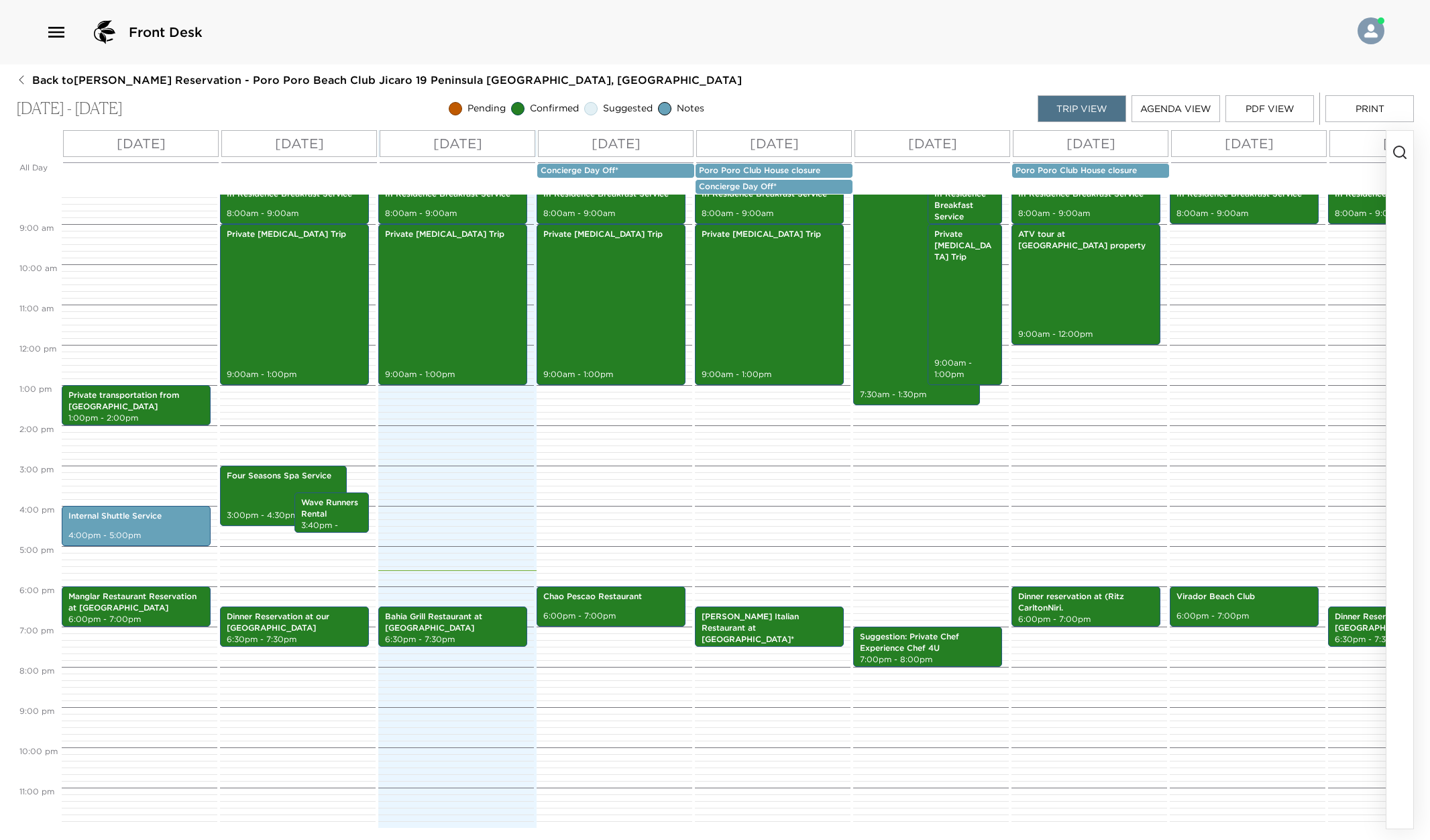
click at [875, 436] on div "Half day Fishing trip on the Game on 32 ft 7:30am - 1:30pm Suggestion: Private …" at bounding box center [928, 345] width 151 height 966
click at [1103, 614] on p "Dinner reservation at (Ritz CarltonNiri." at bounding box center [1085, 602] width 135 height 23
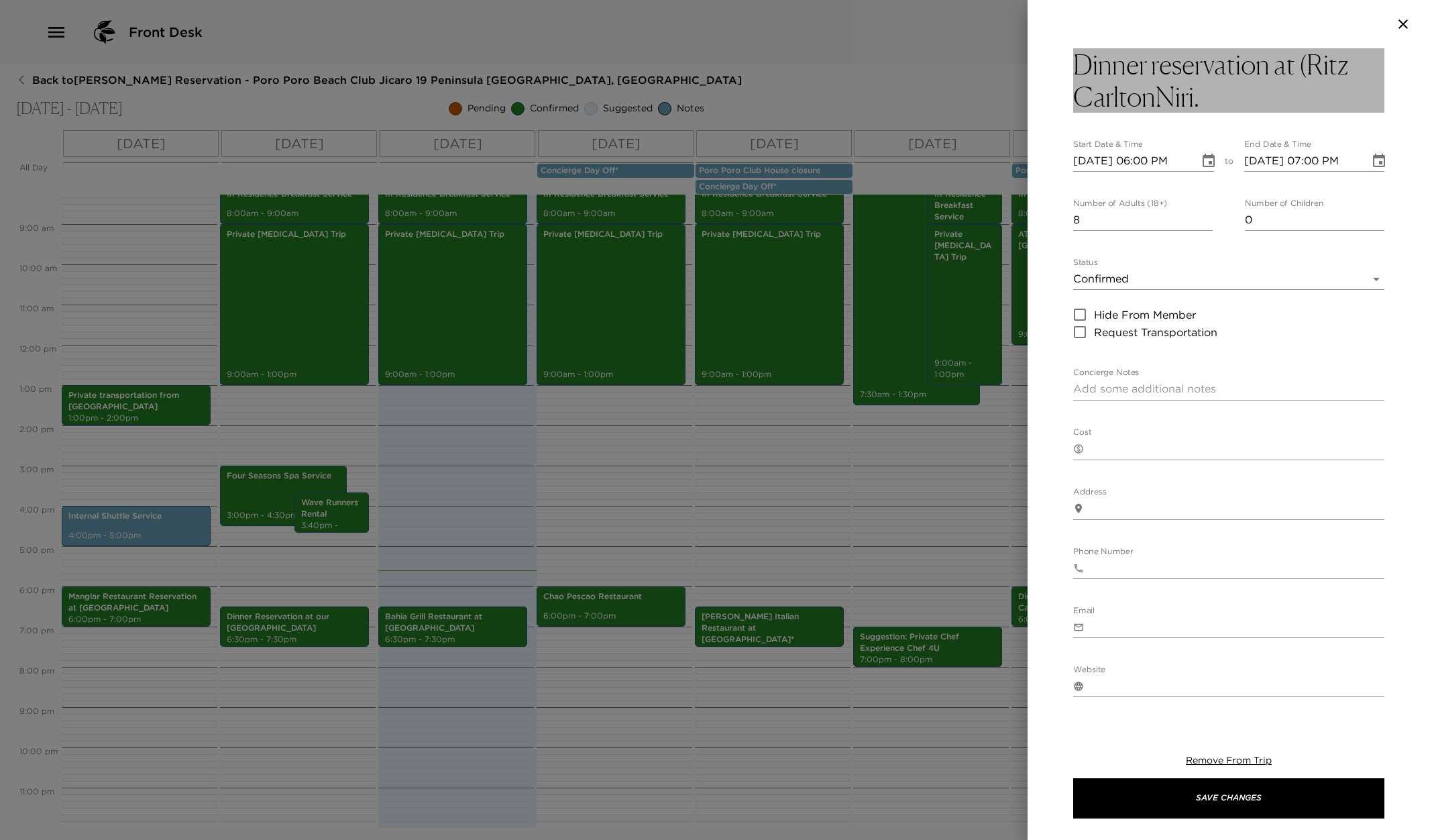
click at [1155, 91] on h3 "Dinner reservation at (Ritz CarltonNiri." at bounding box center [1228, 80] width 311 height 64
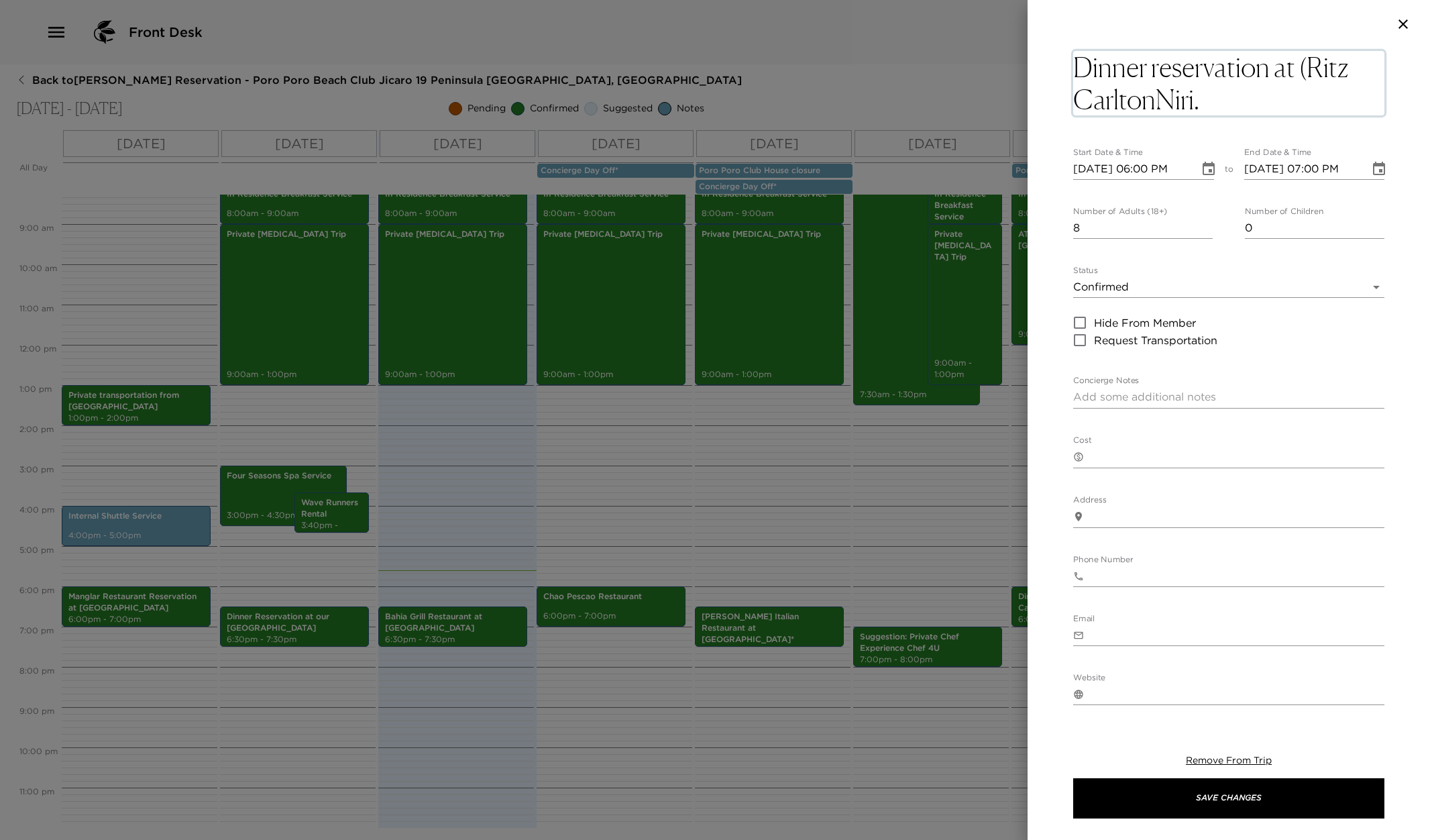
click at [1154, 93] on textarea "Dinner reservation at (Ritz CarltonNiri." at bounding box center [1228, 83] width 311 height 64
click at [1220, 90] on textarea "Dinner reservation at (Ritz [PERSON_NAME]." at bounding box center [1228, 83] width 311 height 64
click at [1162, 94] on textarea "Dinner reservation at (Ritz [PERSON_NAME]." at bounding box center [1228, 83] width 311 height 64
click at [1239, 105] on textarea "Dinner reservation at (Ritz [PERSON_NAME]." at bounding box center [1228, 83] width 311 height 64
type textarea "Dinner reservation at (Ritz [PERSON_NAME].)"
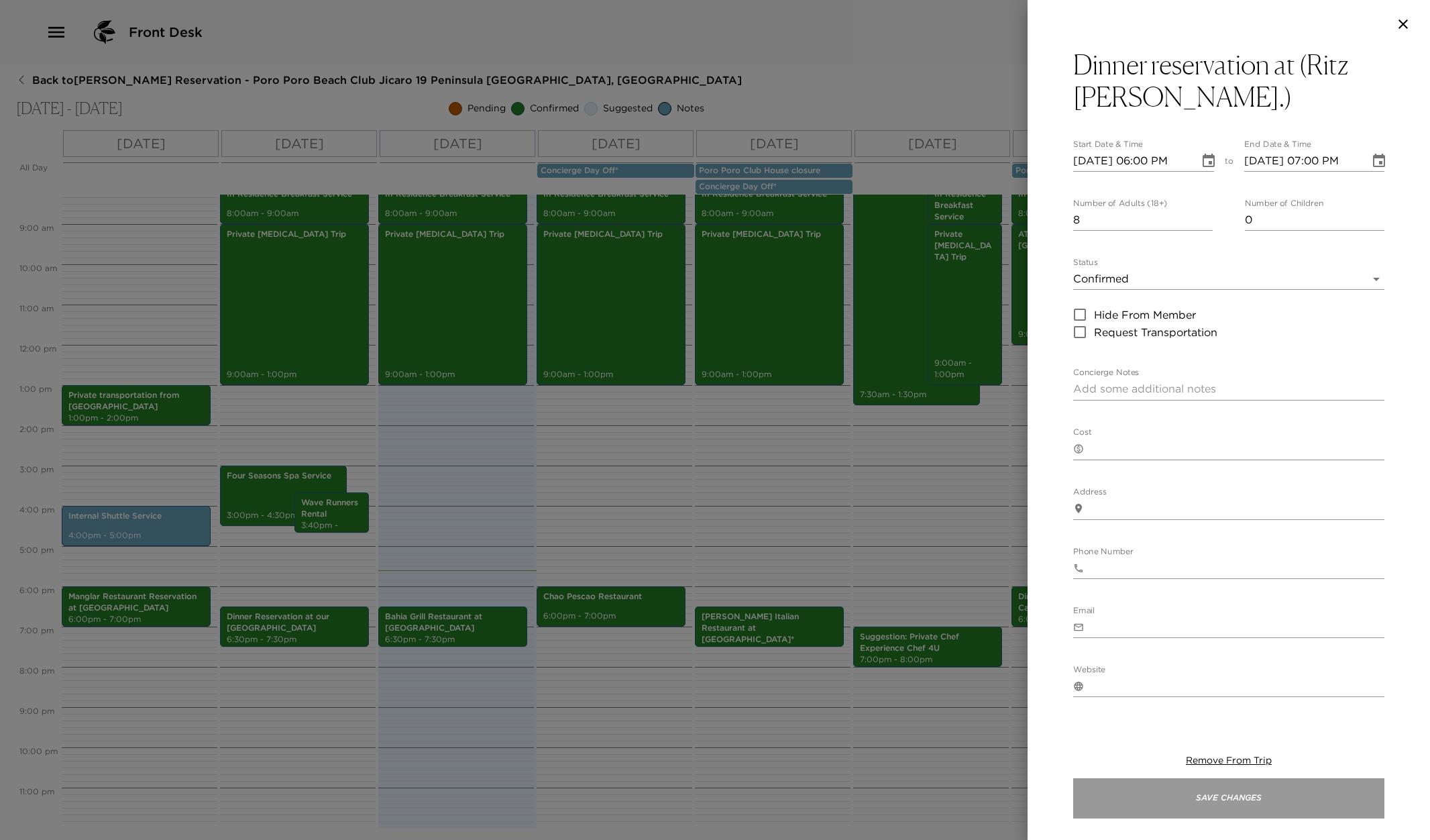
click at [1202, 797] on button "Save Changes" at bounding box center [1228, 798] width 311 height 41
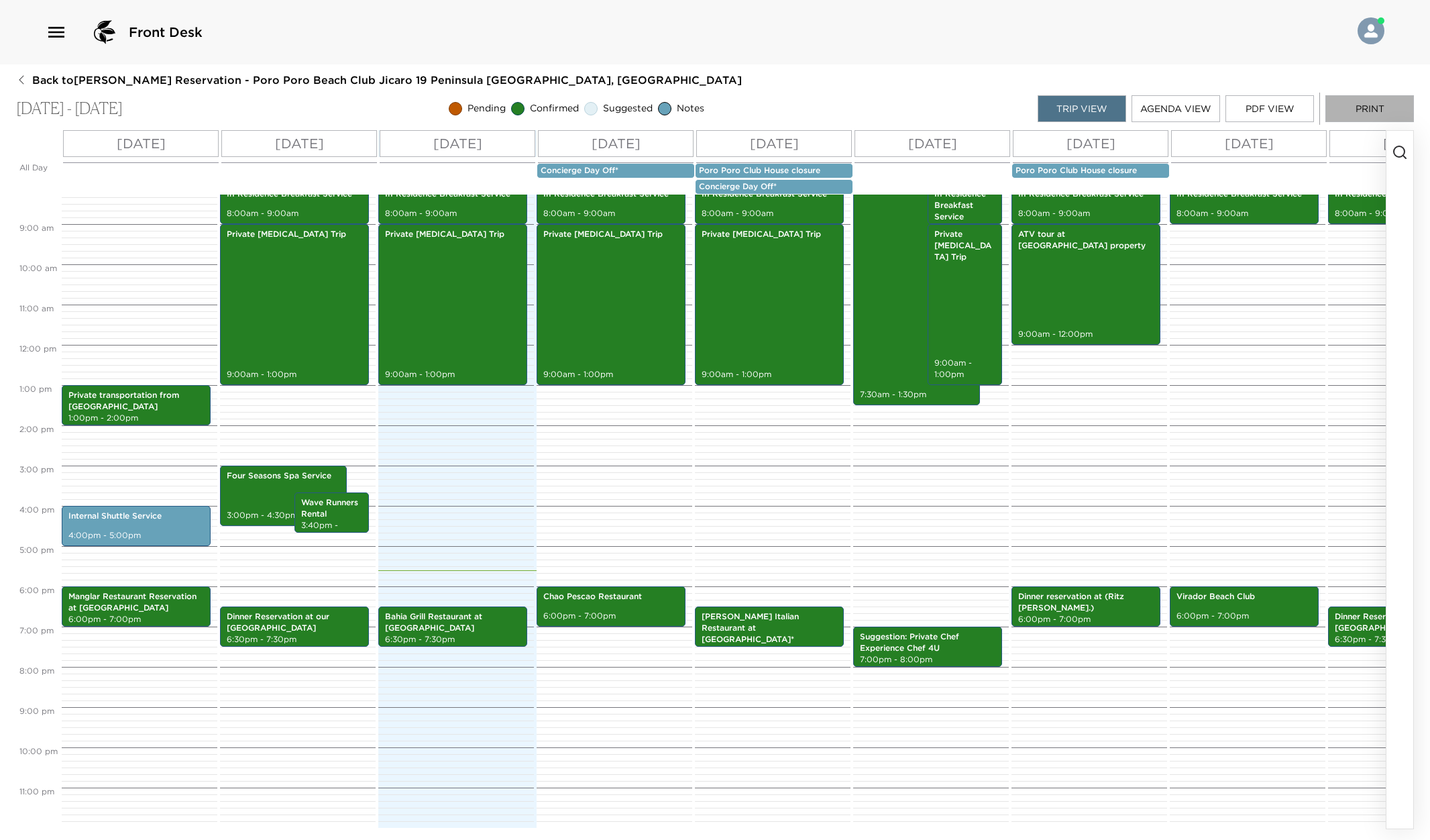
click at [1381, 102] on button "Print" at bounding box center [1370, 108] width 89 height 27
